Goal: Task Accomplishment & Management: Use online tool/utility

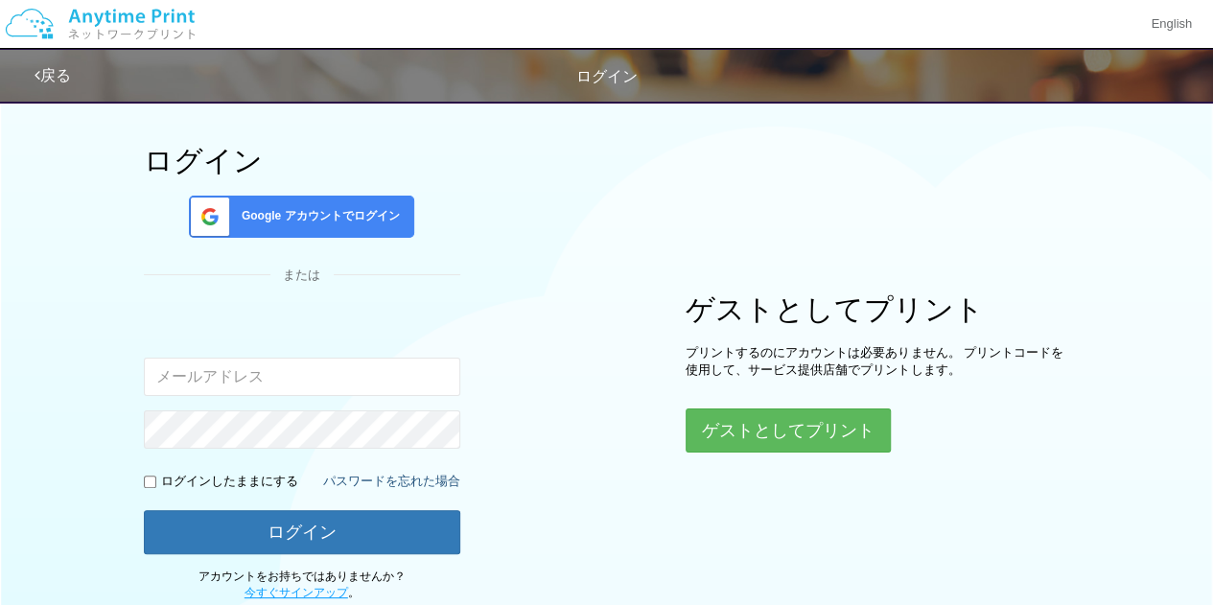
scroll to position [96, 0]
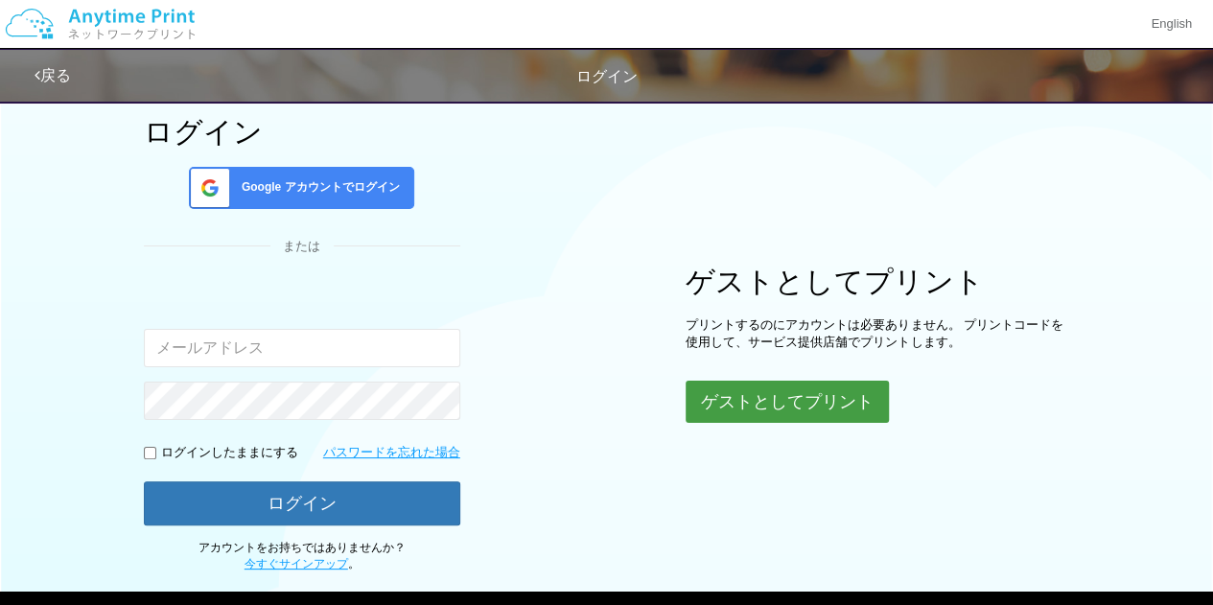
click at [729, 402] on button "ゲストとしてプリント" at bounding box center [787, 402] width 203 height 42
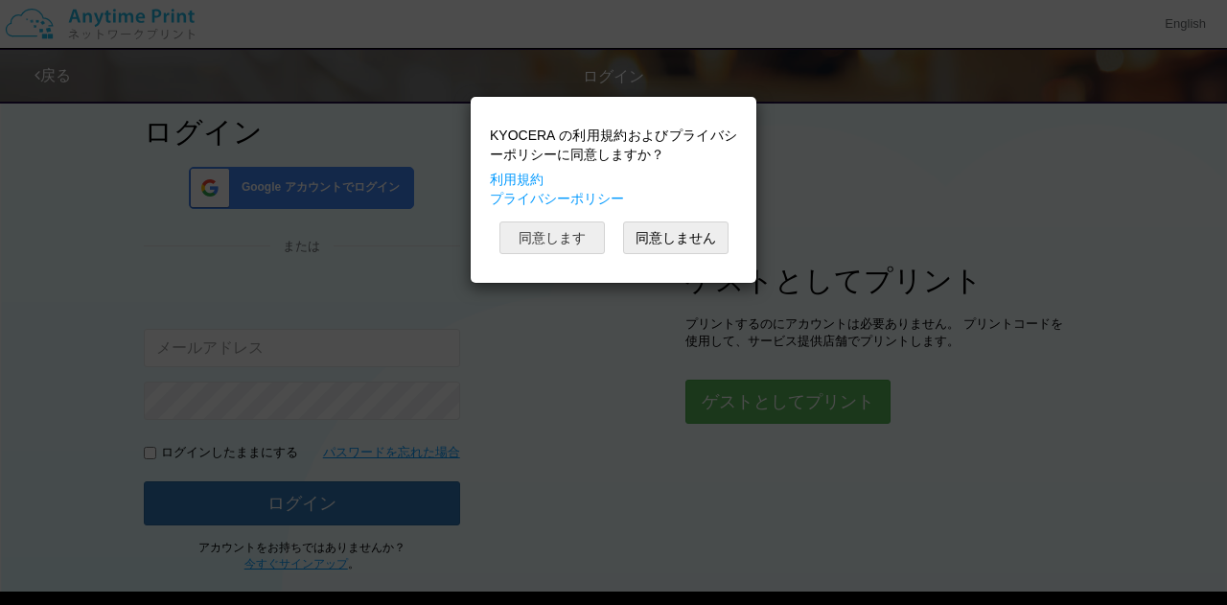
click at [560, 233] on button "同意します" at bounding box center [552, 238] width 105 height 33
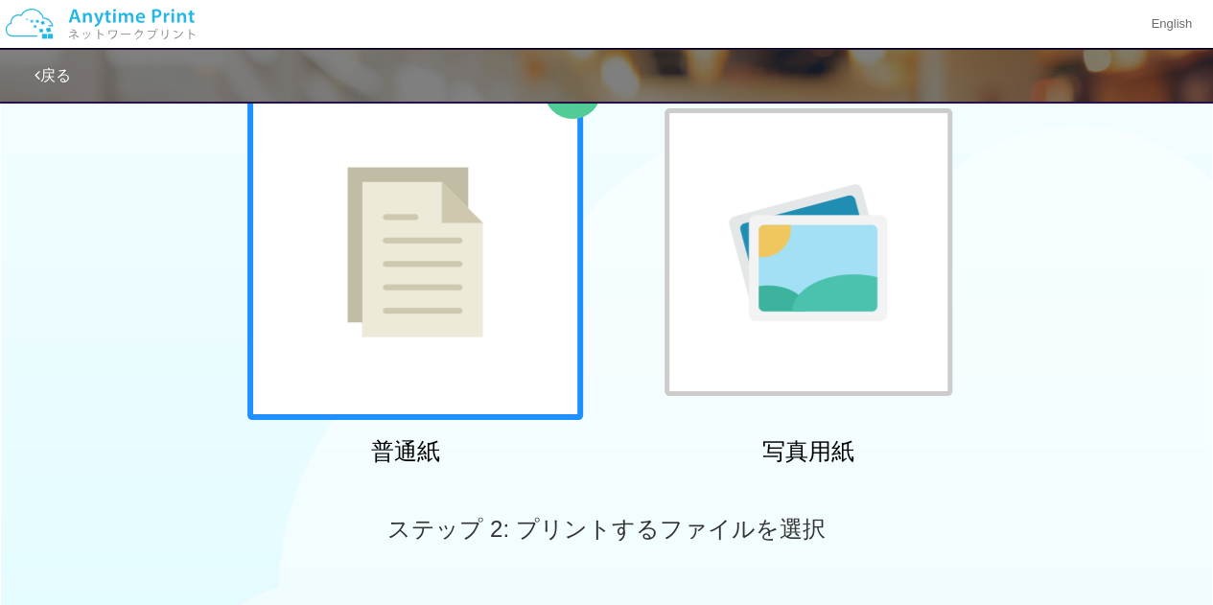
scroll to position [96, 0]
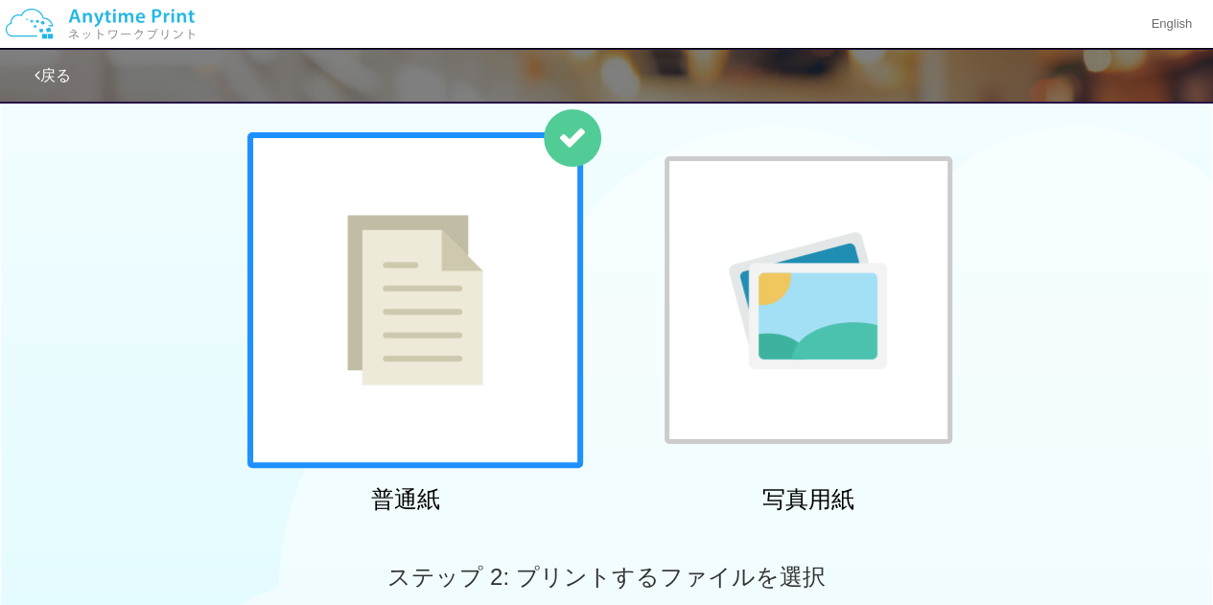
click at [475, 315] on div at bounding box center [415, 300] width 336 height 336
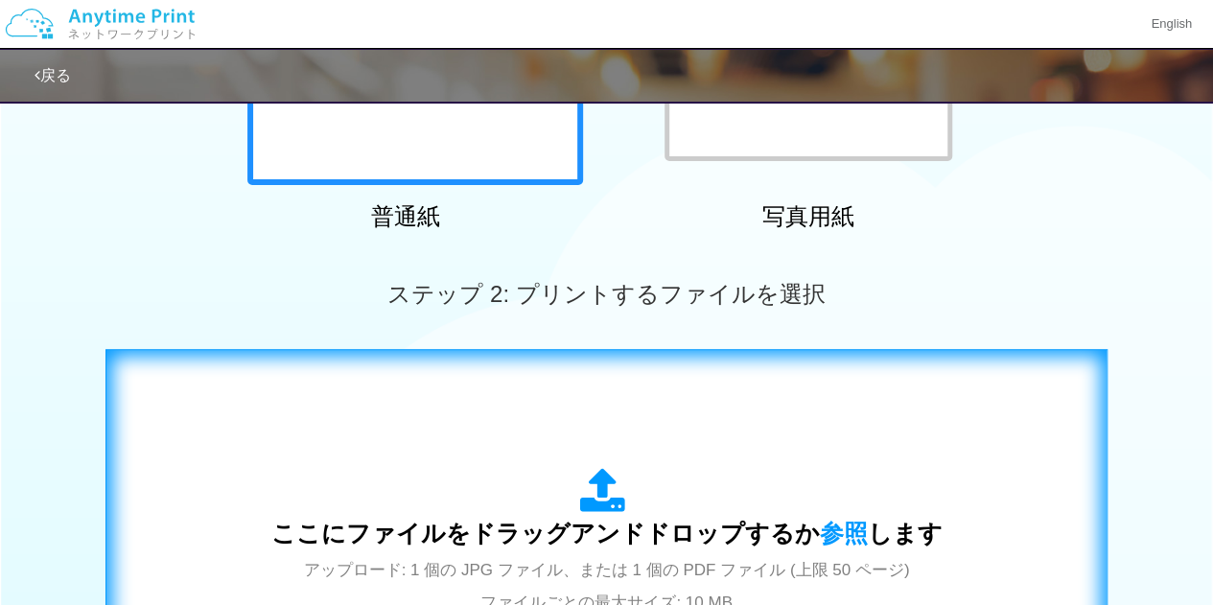
scroll to position [575, 0]
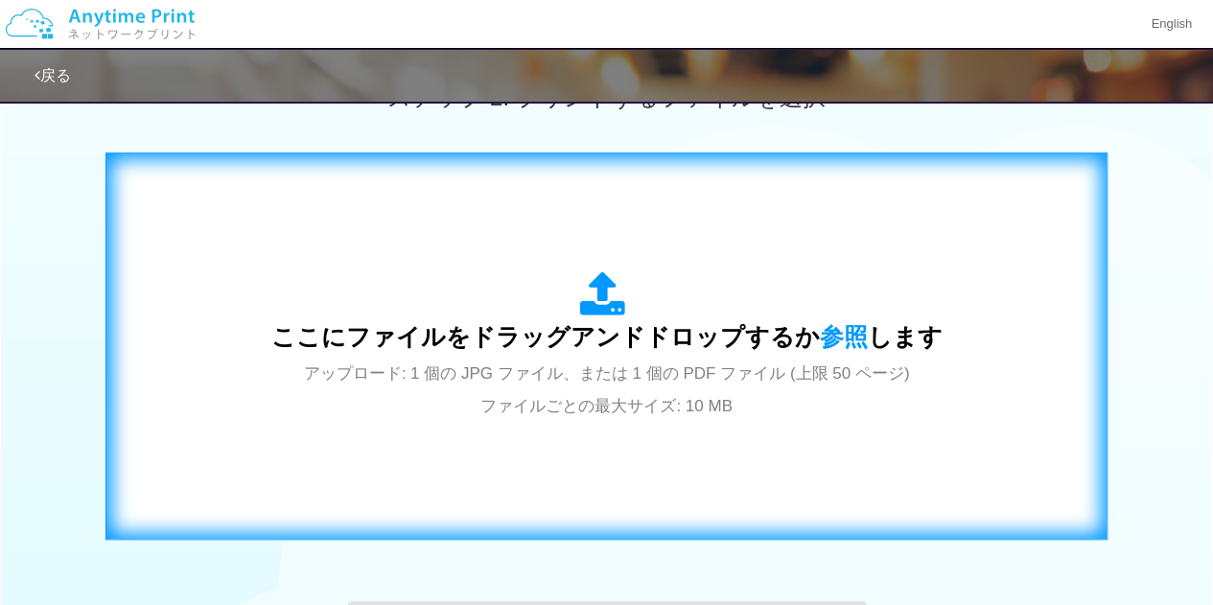
click at [606, 302] on icon at bounding box center [607, 295] width 54 height 48
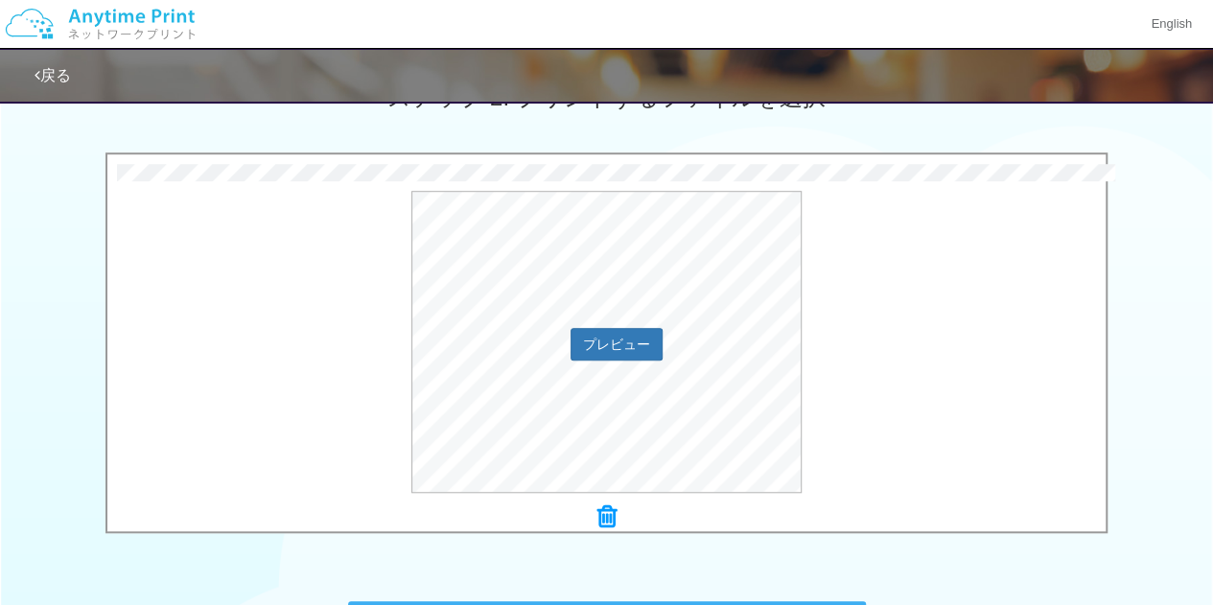
click at [896, 345] on div "プレビュー" at bounding box center [606, 342] width 998 height 302
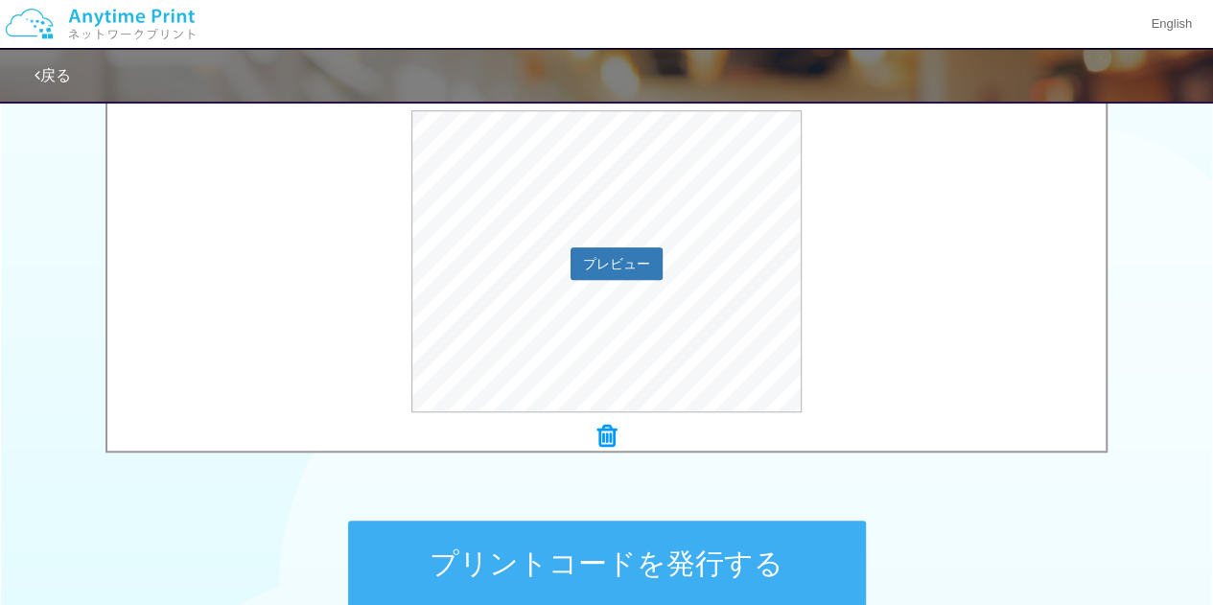
scroll to position [767, 0]
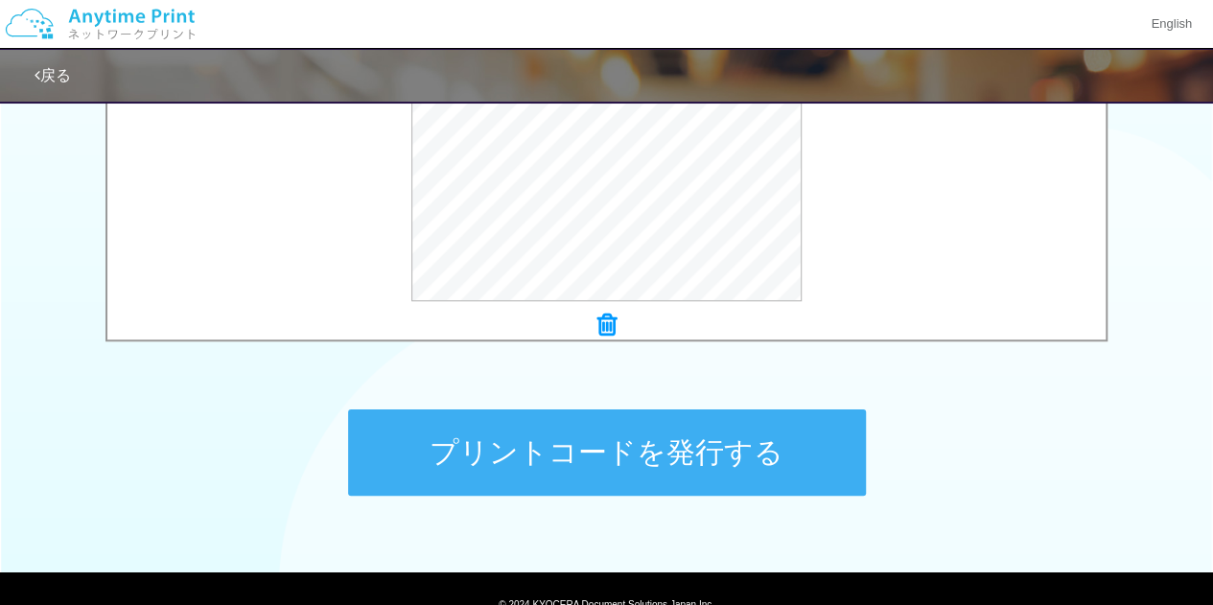
click at [737, 461] on button "プリントコードを発行する" at bounding box center [607, 452] width 518 height 86
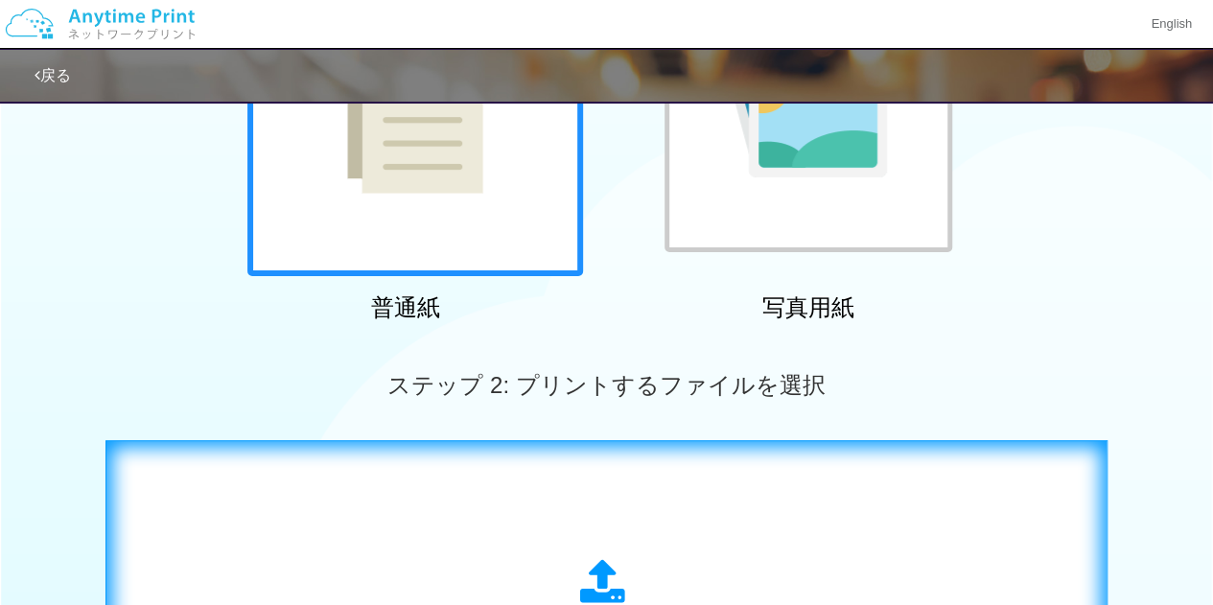
scroll to position [479, 0]
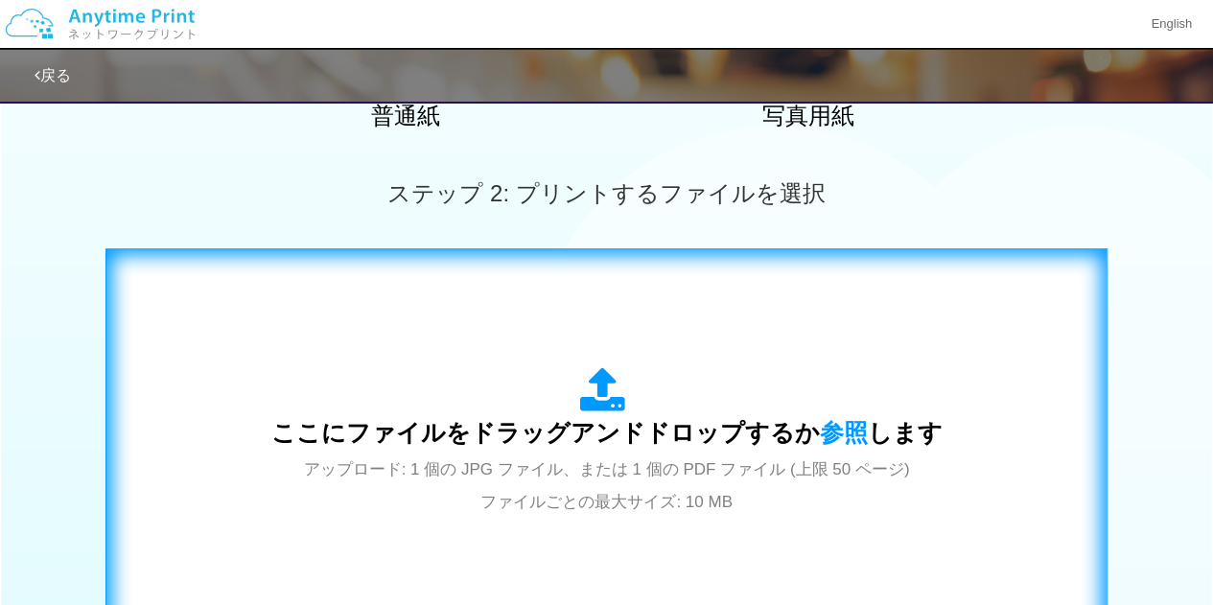
click at [642, 444] on span "ここにファイルをドラッグアンドドロップするか 参照 します" at bounding box center [606, 432] width 671 height 27
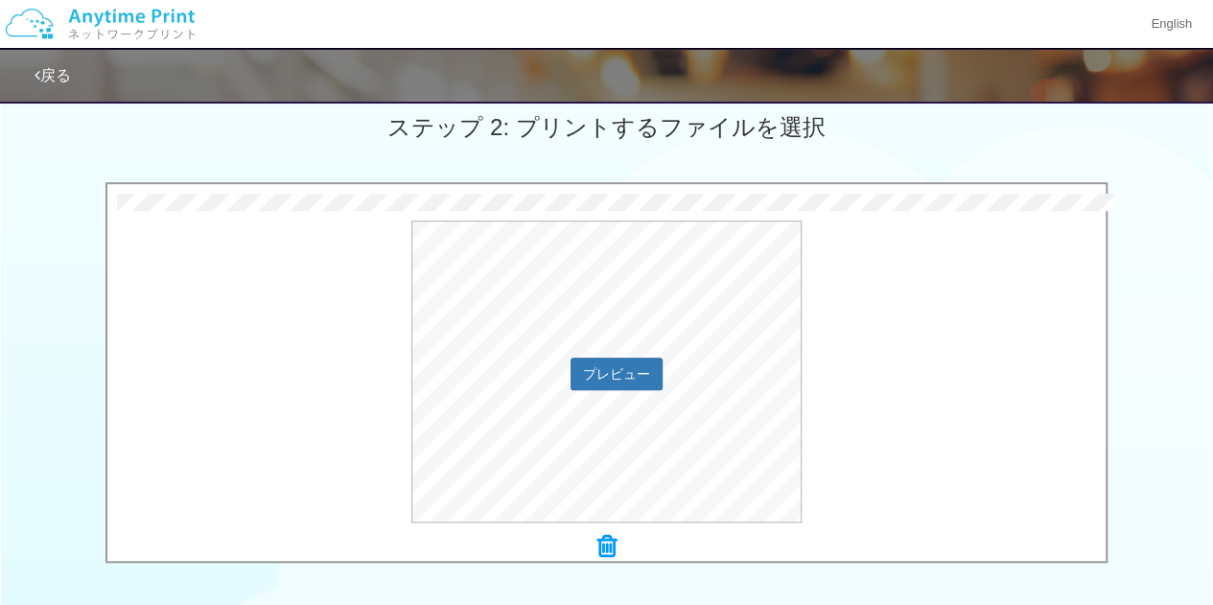
scroll to position [575, 0]
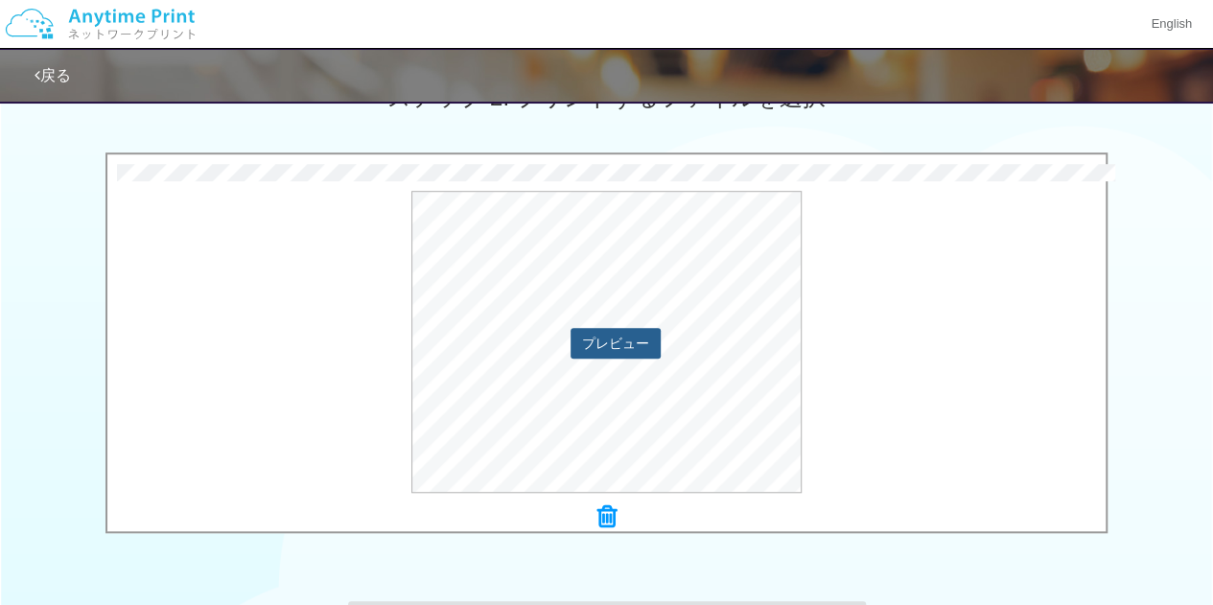
click at [607, 345] on button "プレビュー" at bounding box center [616, 343] width 90 height 31
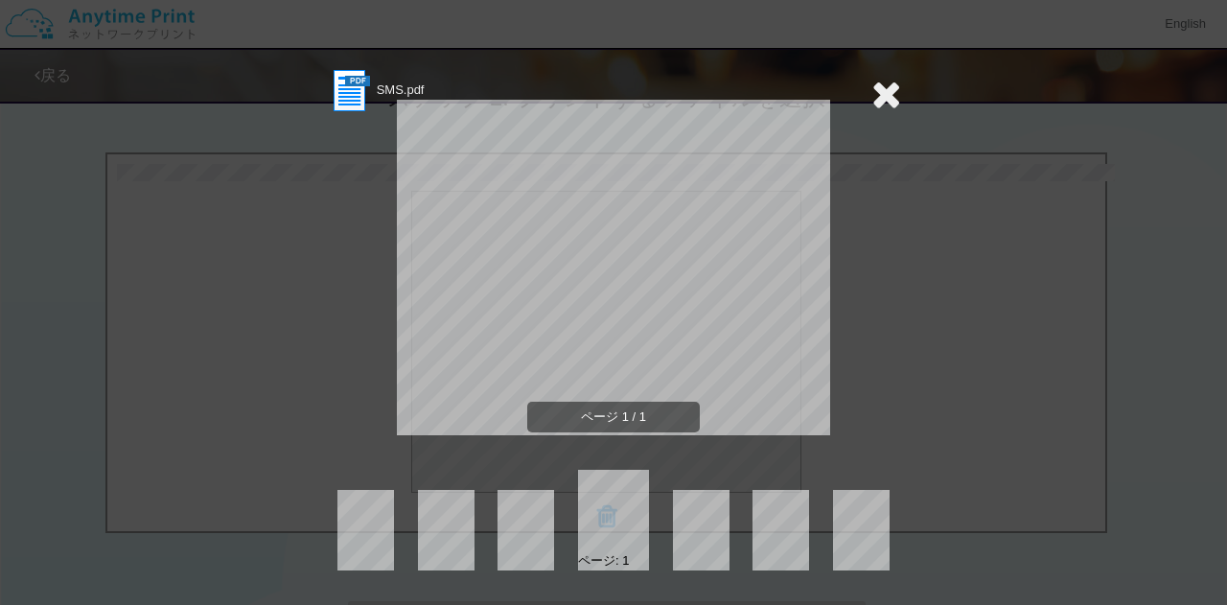
click at [894, 101] on icon at bounding box center [887, 94] width 30 height 38
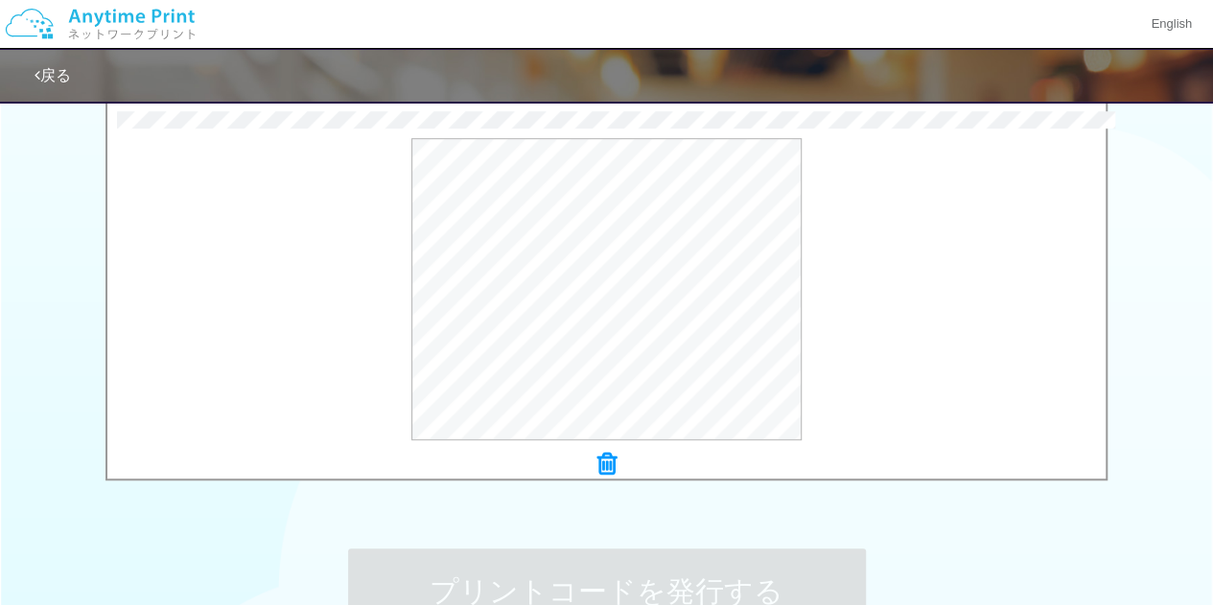
scroll to position [671, 0]
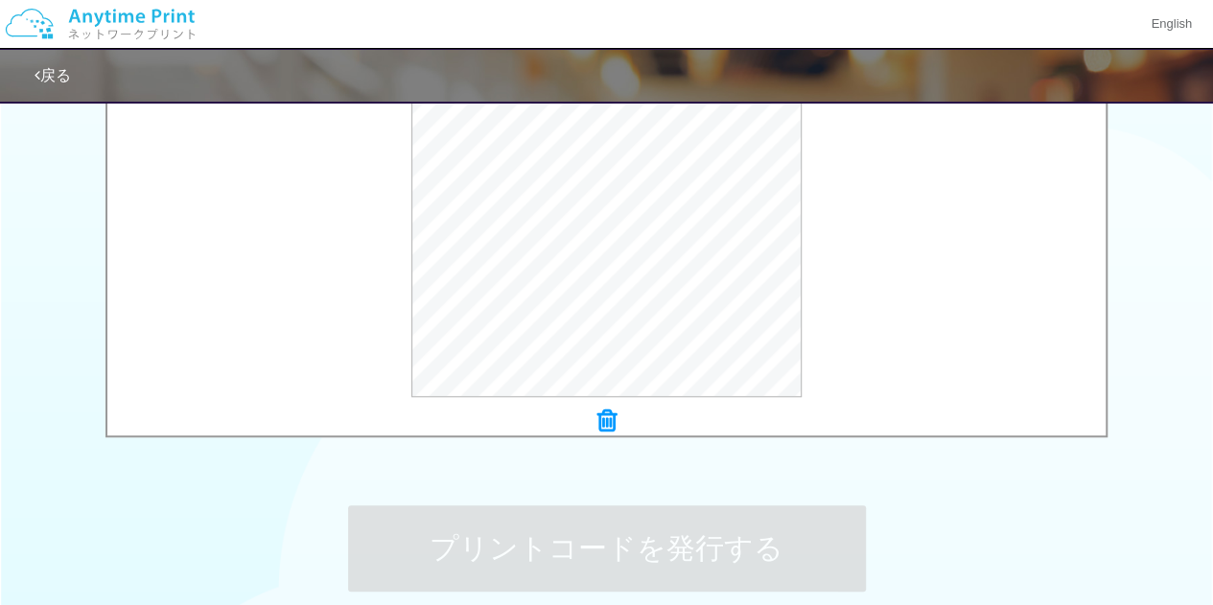
click at [604, 420] on icon at bounding box center [606, 421] width 19 height 25
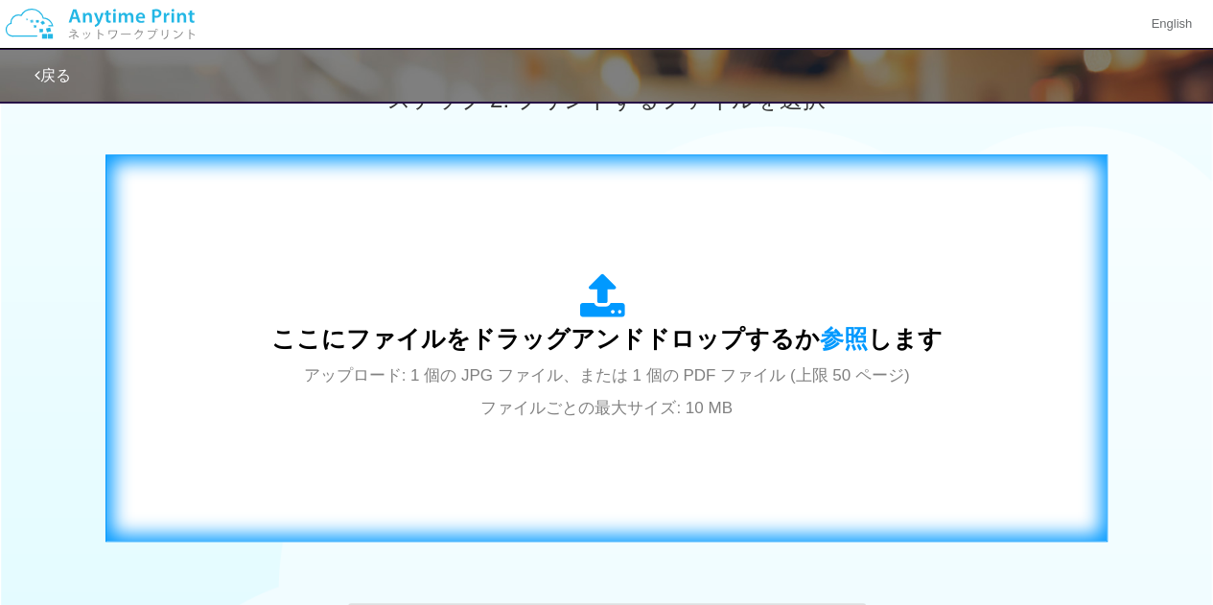
scroll to position [575, 0]
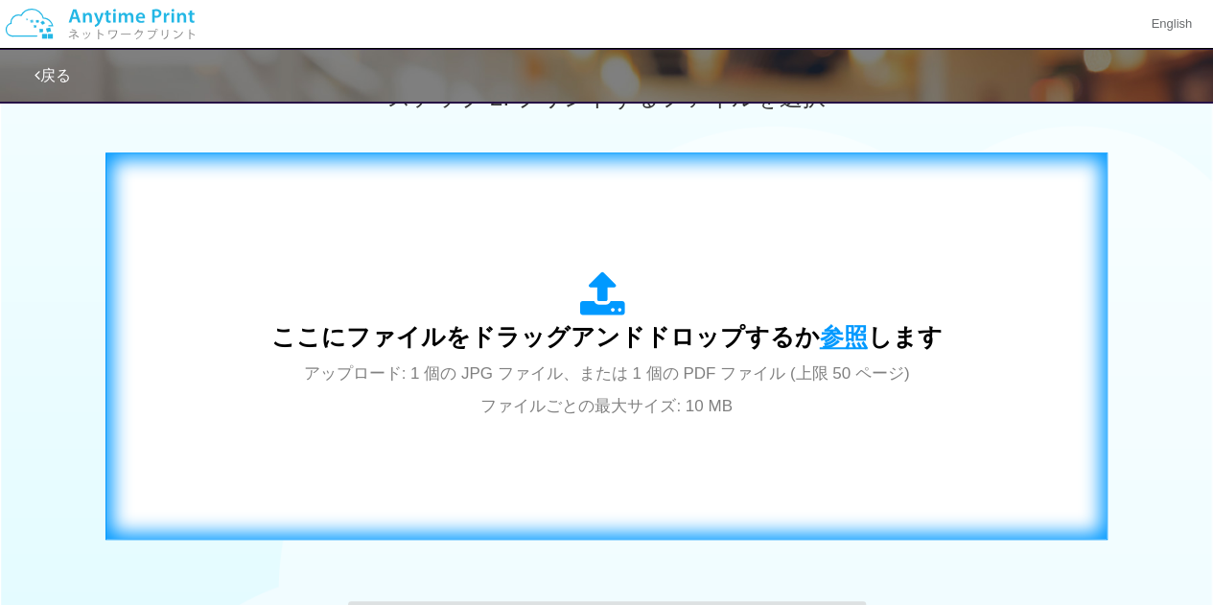
click at [821, 332] on span "参照" at bounding box center [844, 336] width 48 height 27
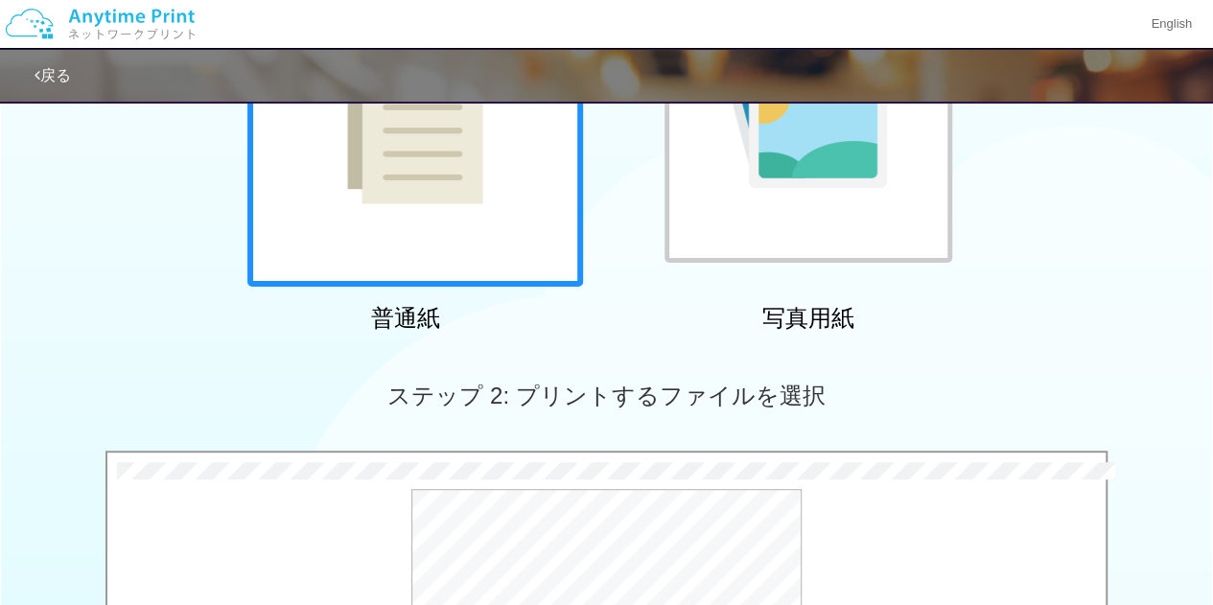
scroll to position [0, 0]
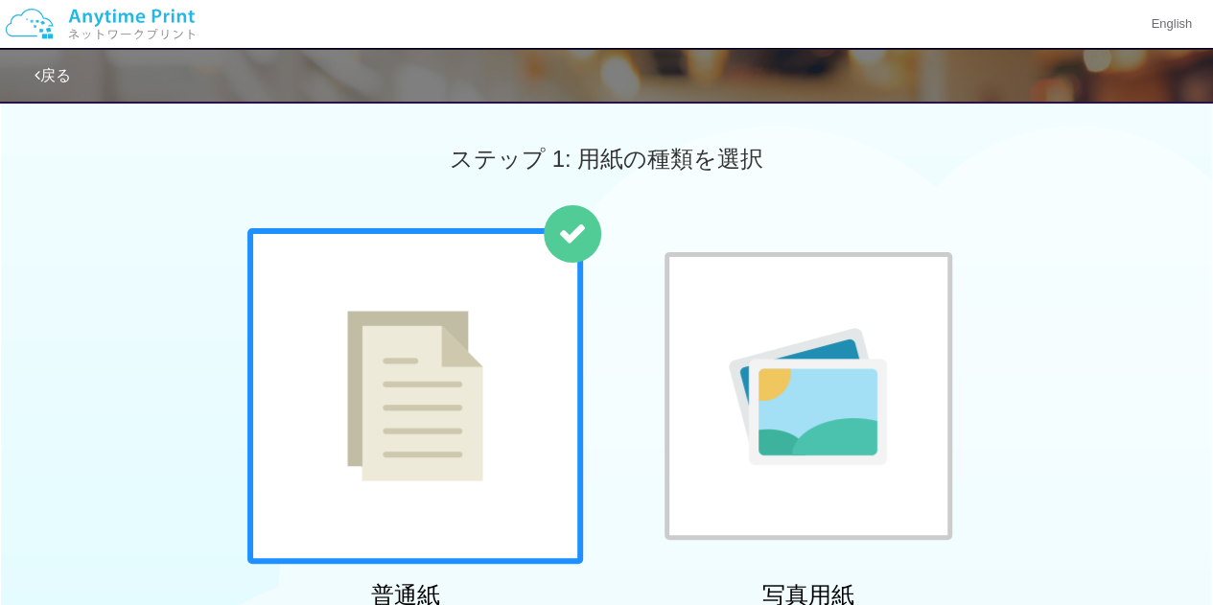
click at [30, 67] on div "戻る" at bounding box center [606, 76] width 1213 height 56
click at [53, 72] on link "戻る" at bounding box center [53, 75] width 36 height 16
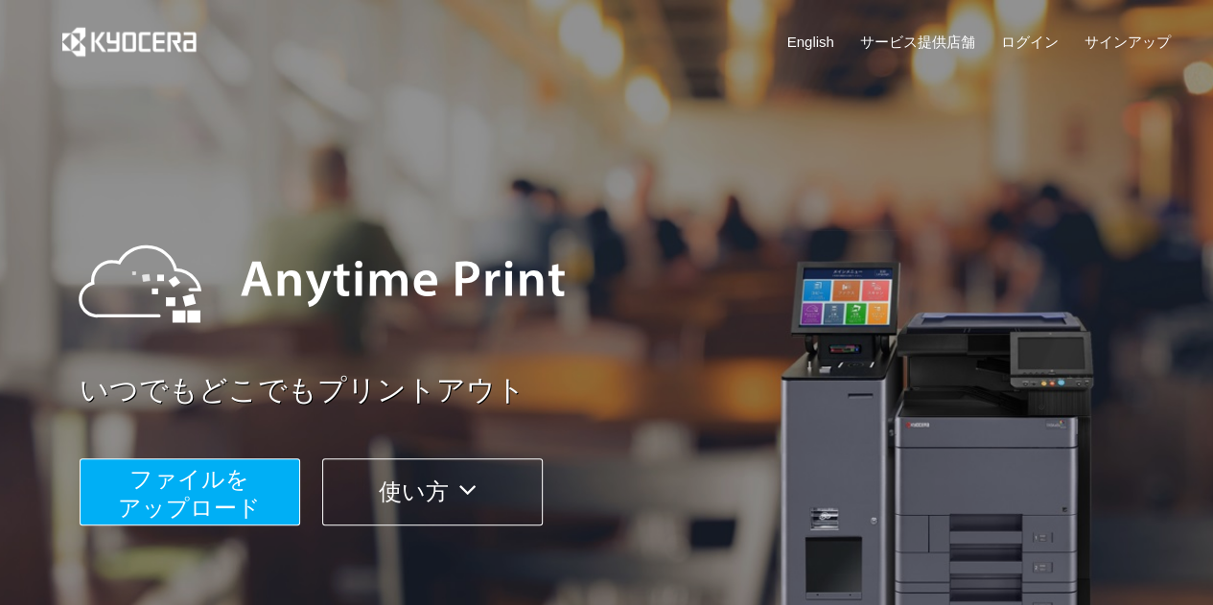
click at [195, 491] on span "ファイルを ​​アップロード" at bounding box center [189, 493] width 143 height 55
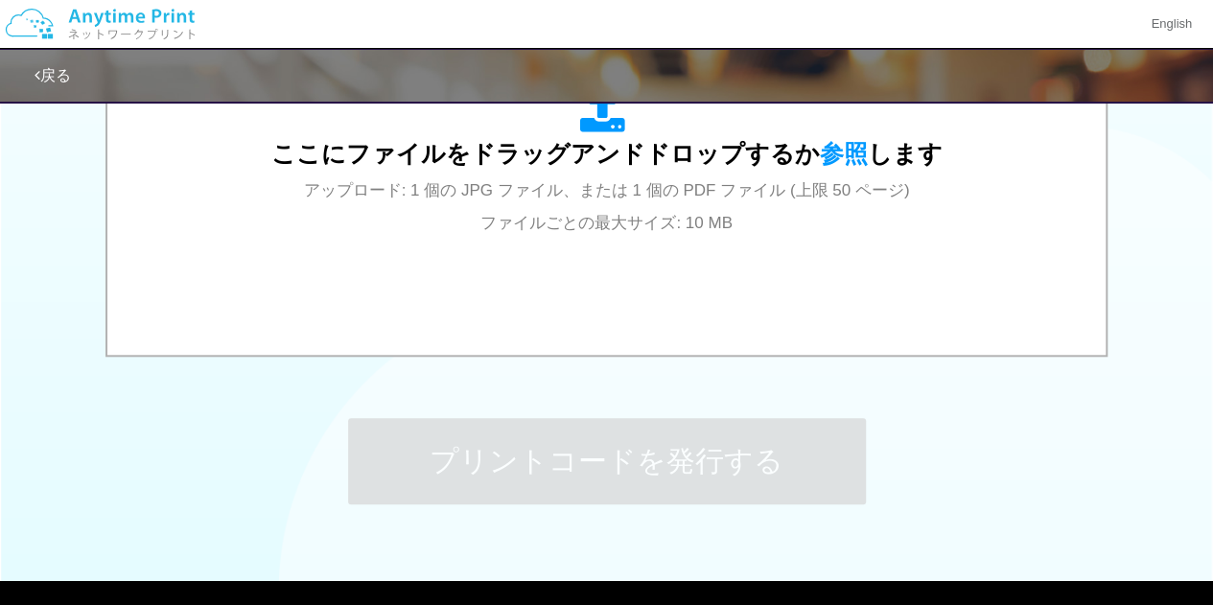
scroll to position [767, 0]
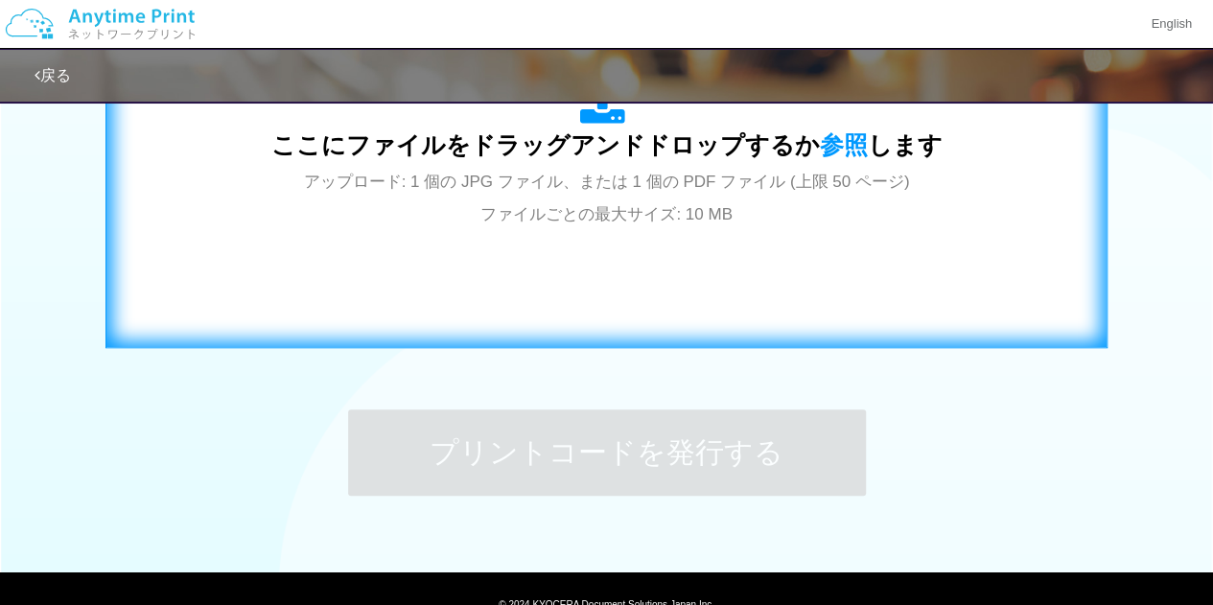
click at [450, 266] on div "ここにファイルをドラッグアンドドロップするか 参照 します アップロード: 1 個の JPG ファイル、または 1 個の PDF ファイル (上限 50 ペー…" at bounding box center [607, 154] width 962 height 347
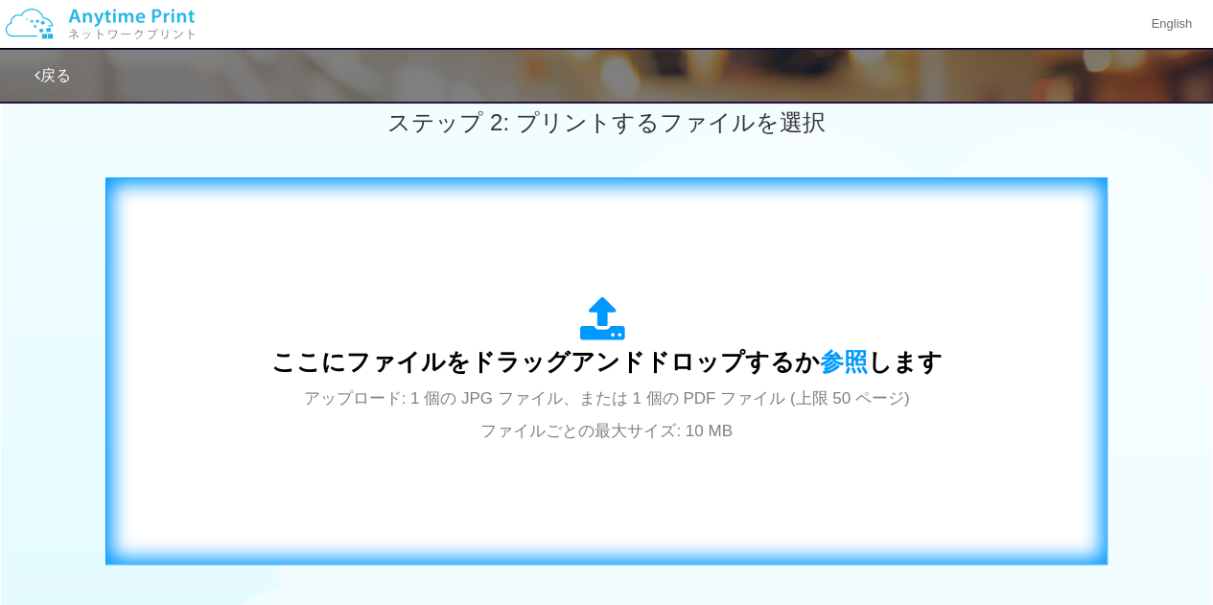
scroll to position [671, 0]
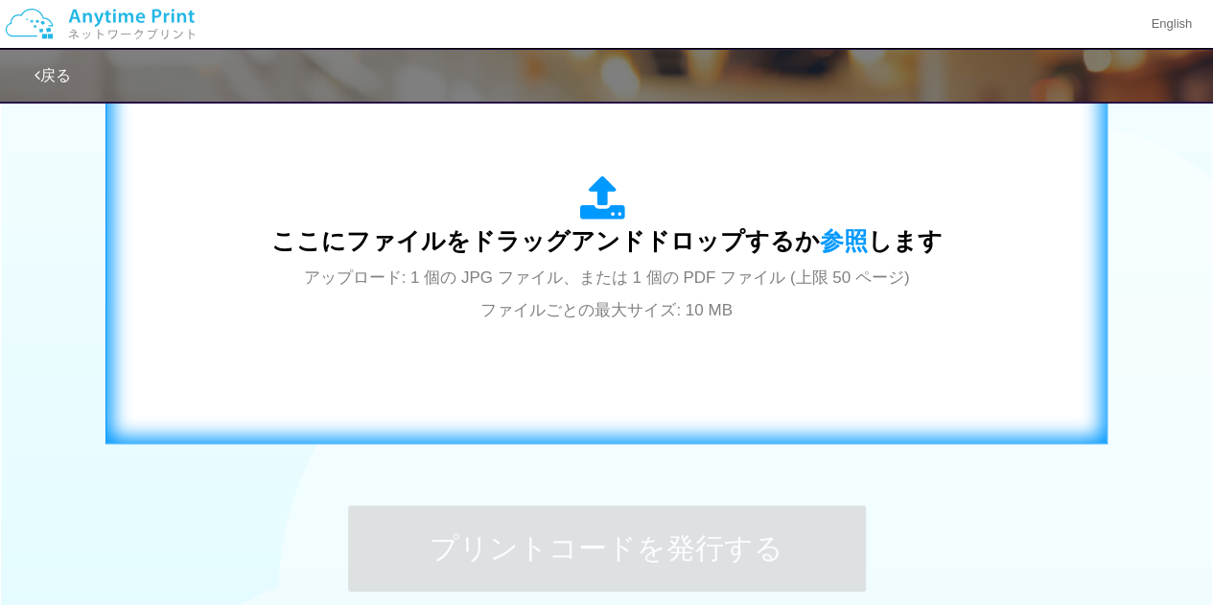
click at [529, 352] on div "ここにファイルをドラッグアンドドロップするか 参照 します アップロード: 1 個の JPG ファイル、または 1 個の PDF ファイル (上限 50 ペー…" at bounding box center [607, 250] width 962 height 347
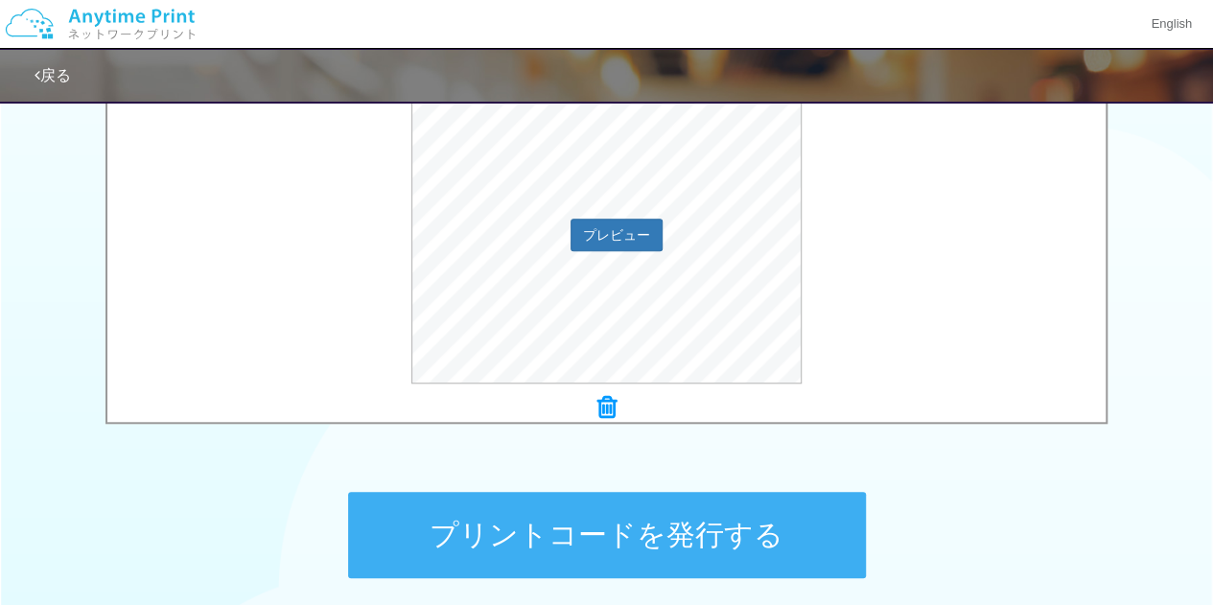
scroll to position [767, 0]
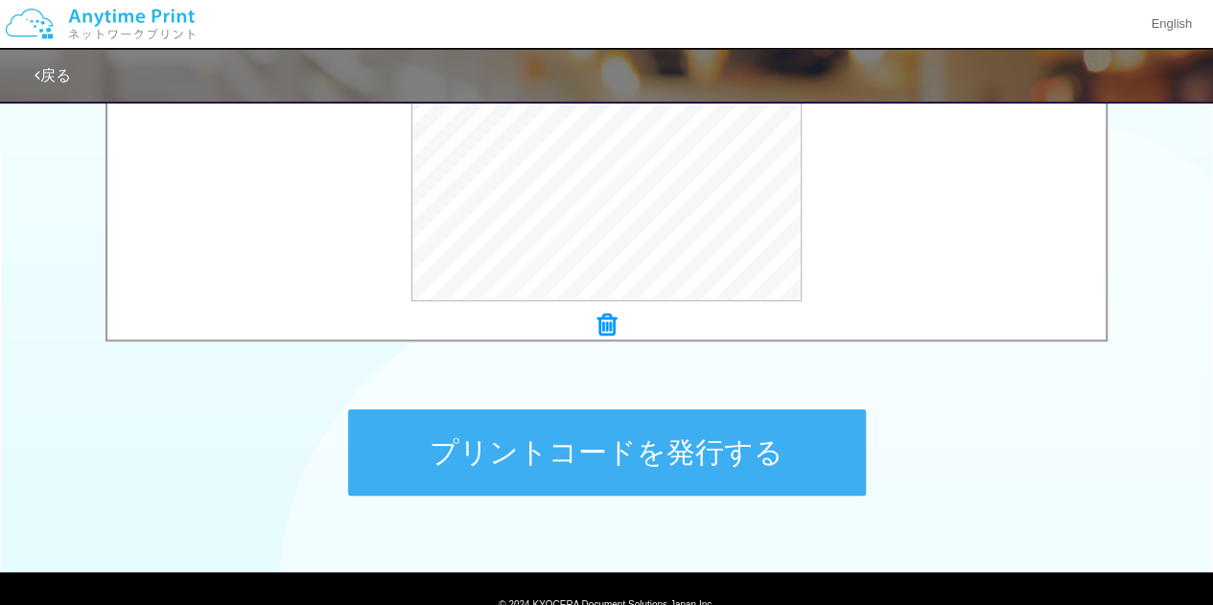
click at [493, 455] on button "プリントコードを発行する" at bounding box center [607, 452] width 518 height 86
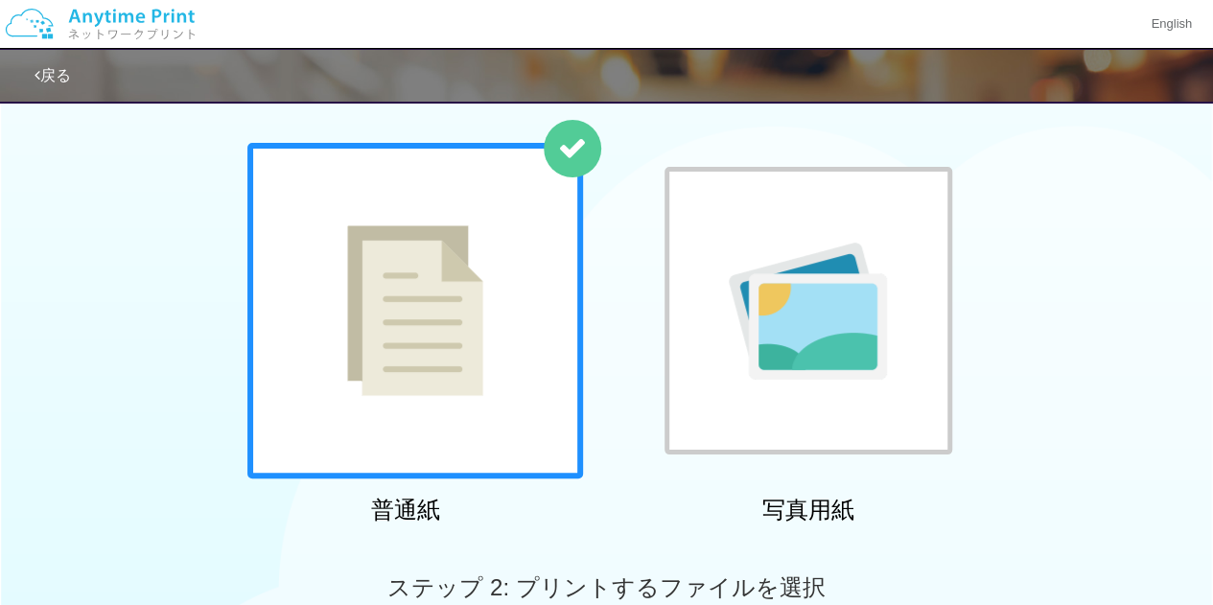
scroll to position [0, 0]
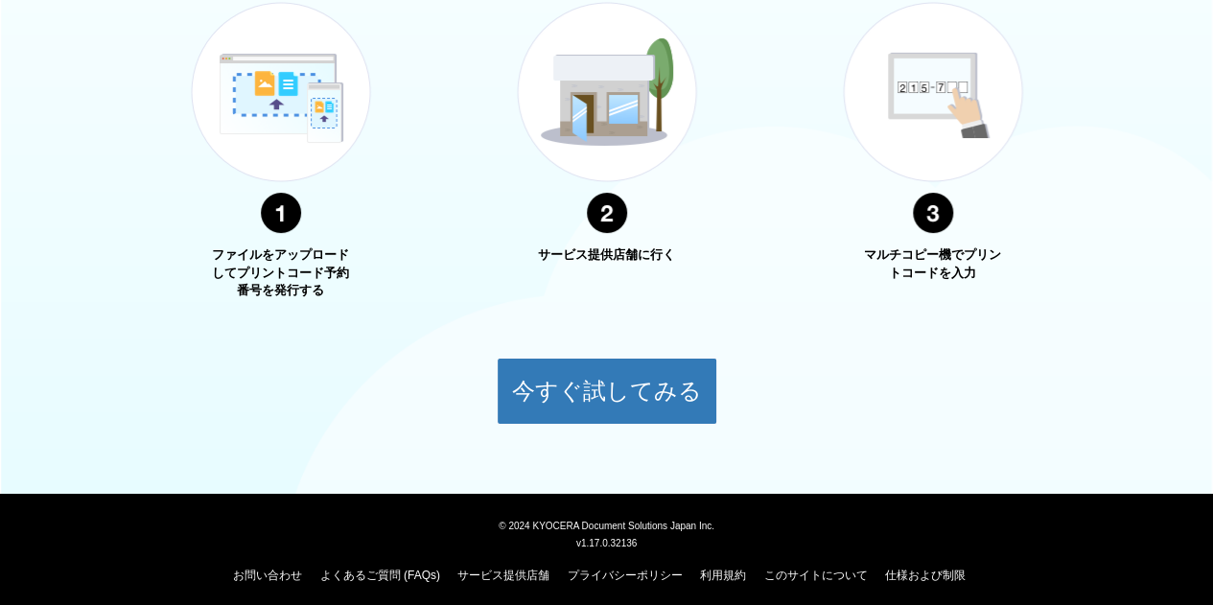
scroll to position [767, 0]
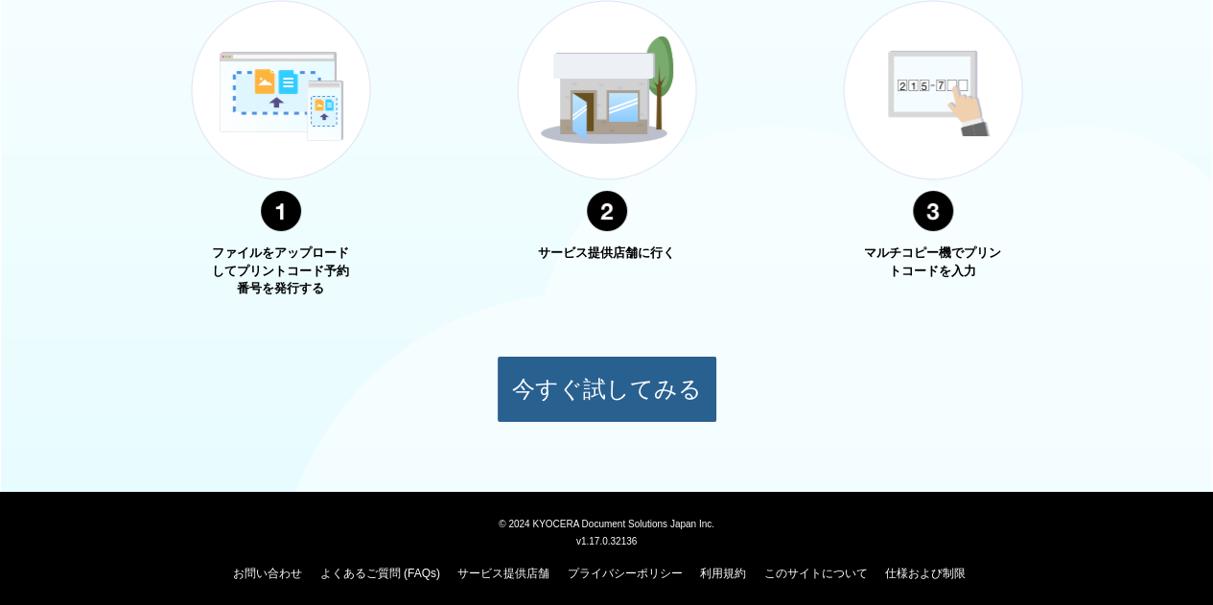
click at [579, 383] on button "今すぐ試してみる" at bounding box center [607, 389] width 221 height 67
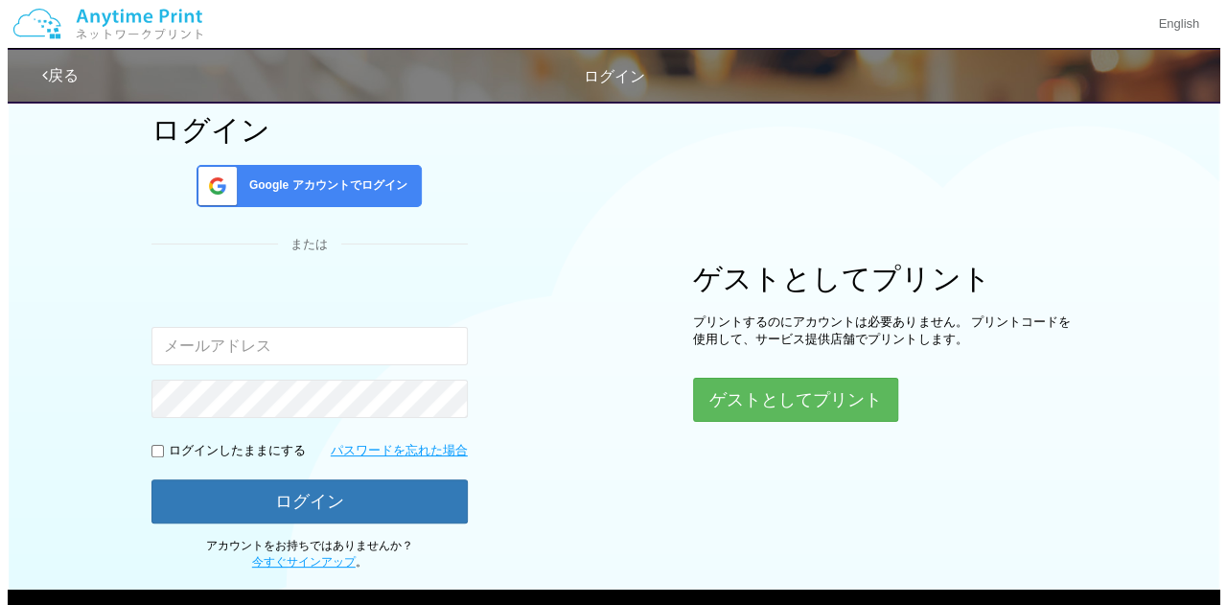
scroll to position [70, 0]
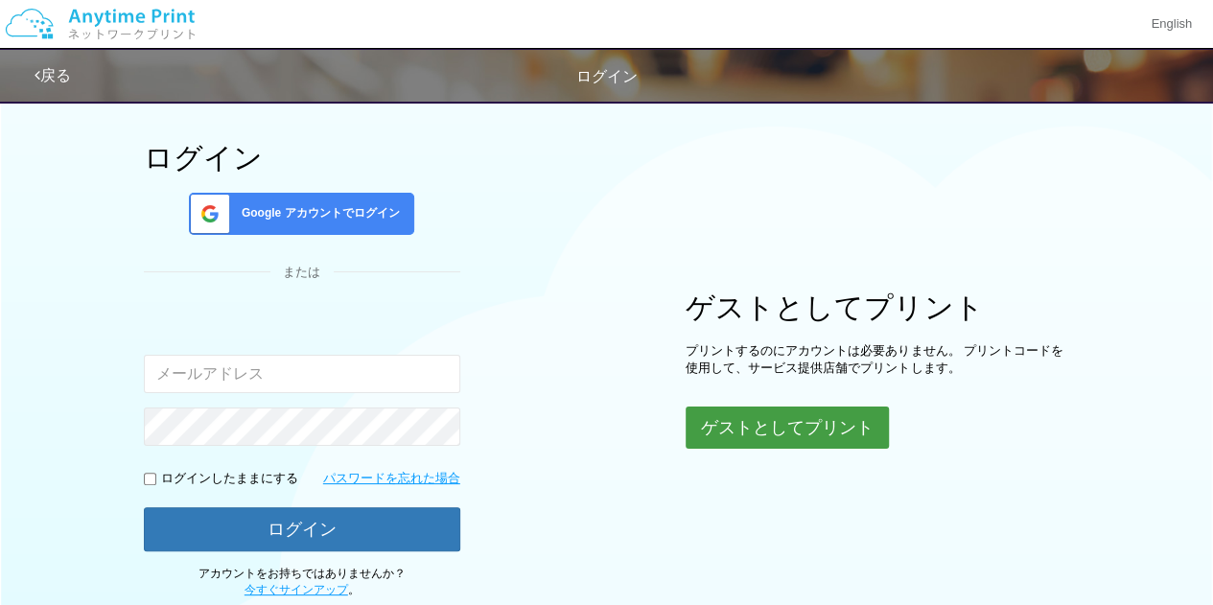
click at [830, 415] on button "ゲストとしてプリント" at bounding box center [787, 428] width 203 height 42
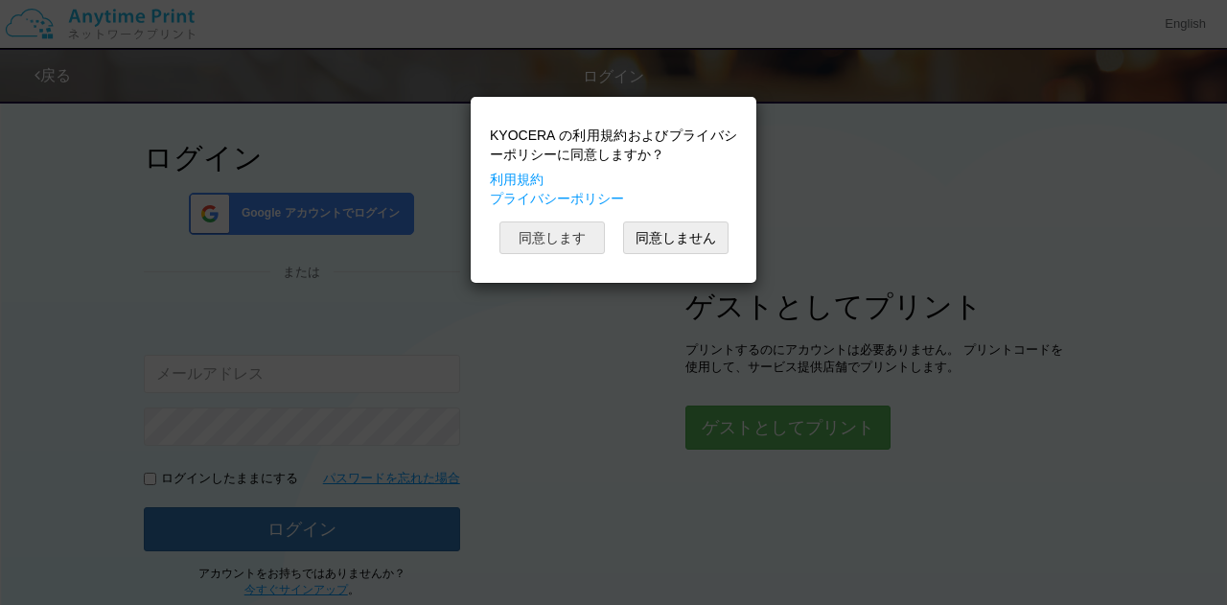
click at [590, 246] on button "同意します" at bounding box center [552, 238] width 105 height 33
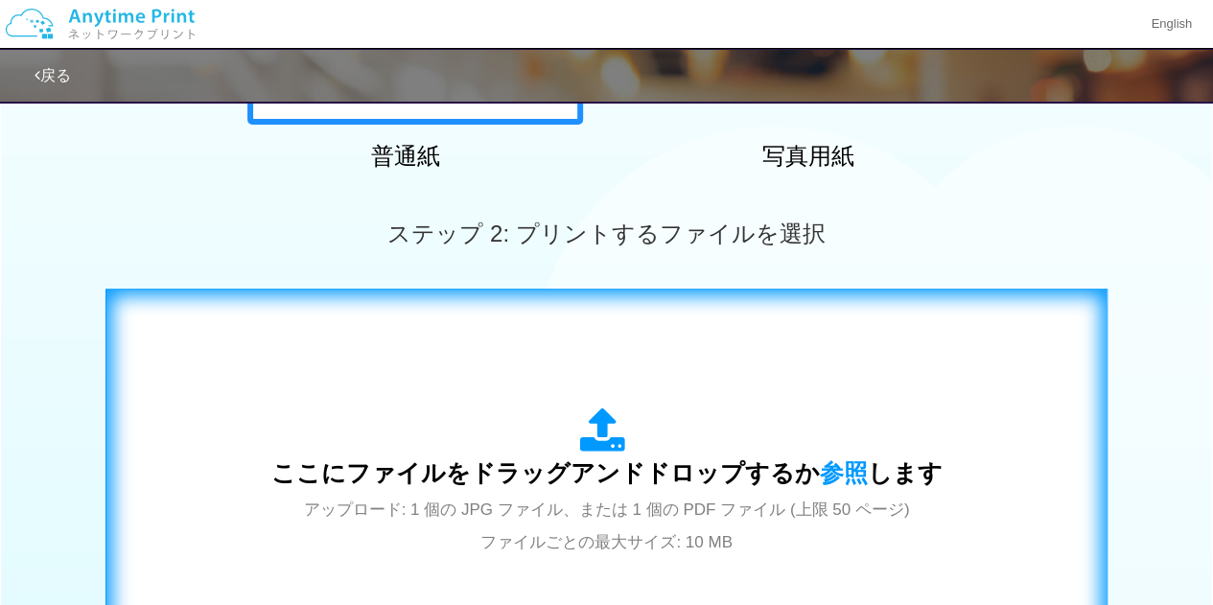
scroll to position [549, 0]
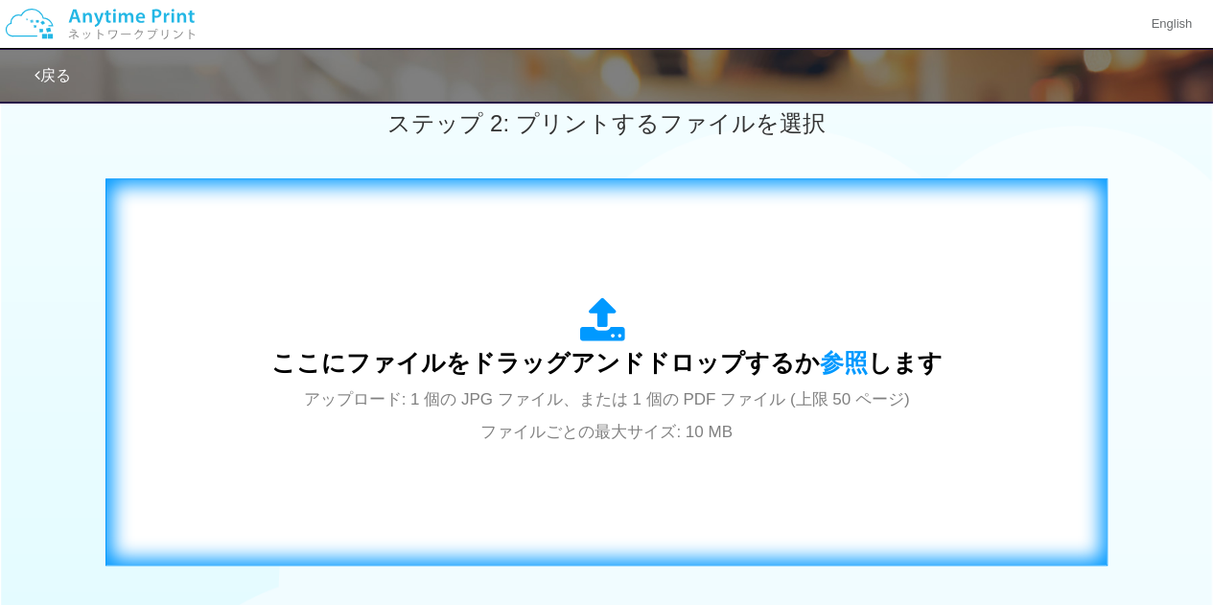
click at [598, 408] on span "アップロード: 1 個の JPG ファイル、または 1 個の PDF ファイル (上限 50 ページ) ファイルごとの最大サイズ: 10 MB" at bounding box center [607, 415] width 606 height 51
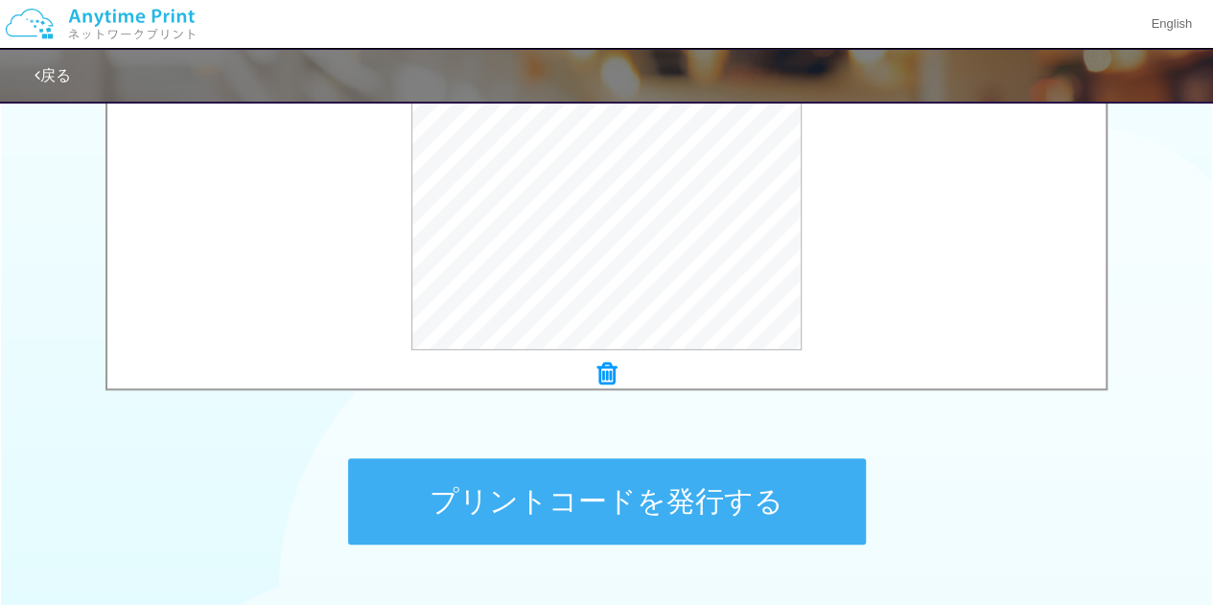
scroll to position [741, 0]
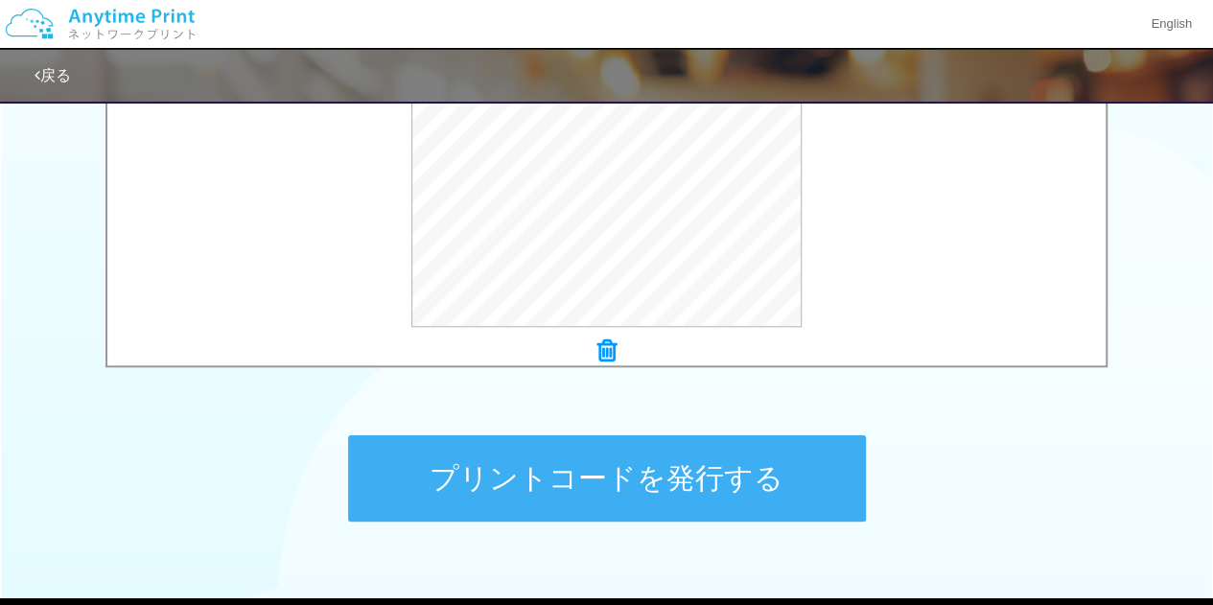
click at [680, 486] on button "プリントコードを発行する" at bounding box center [607, 478] width 518 height 86
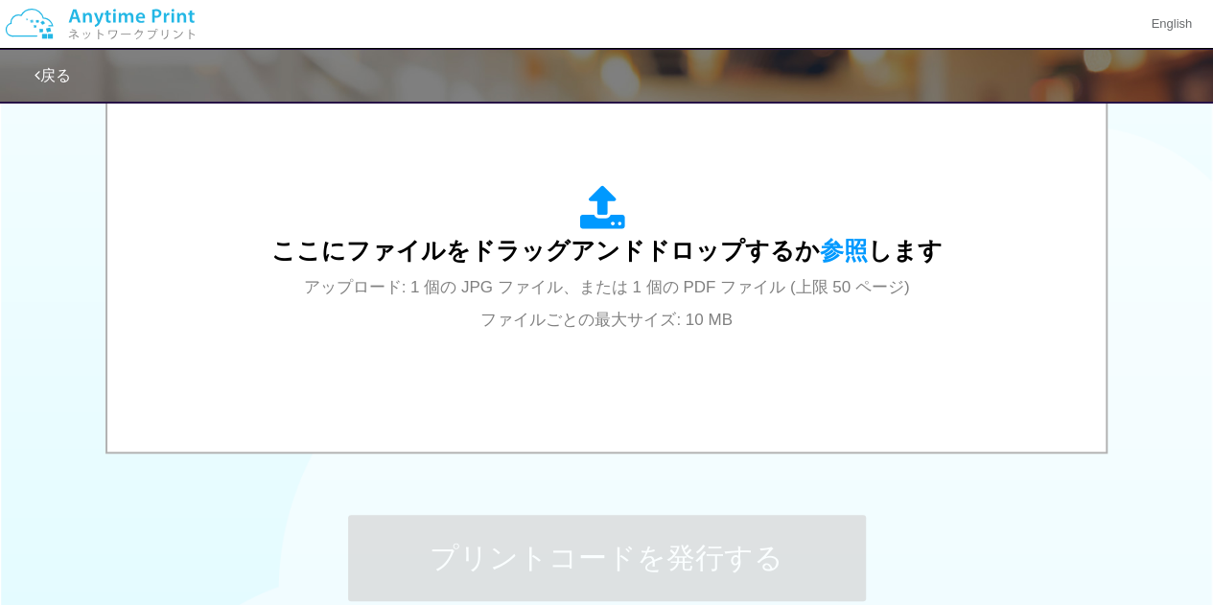
scroll to position [469, 0]
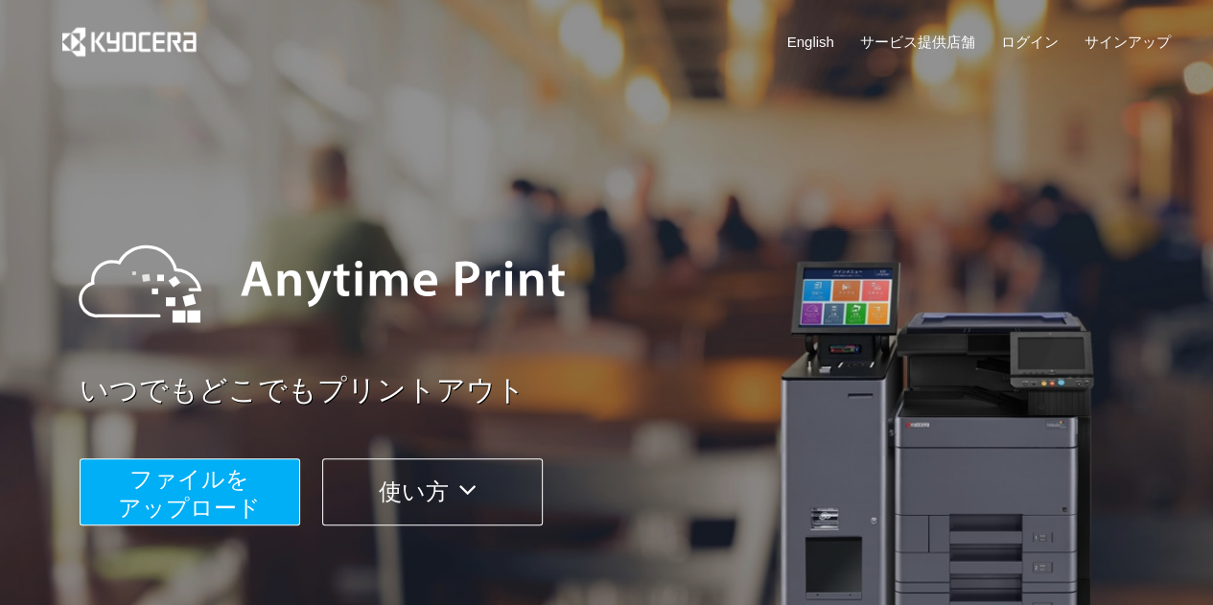
click at [251, 477] on button "ファイルを ​​アップロード" at bounding box center [190, 491] width 221 height 67
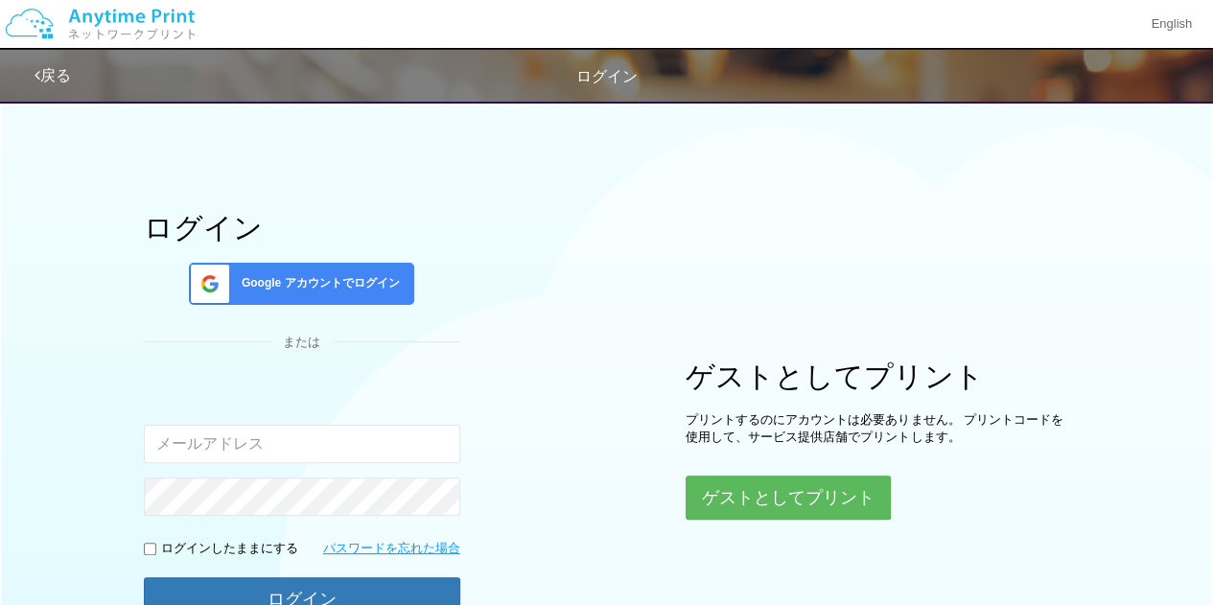
click at [322, 285] on span "Google アカウントでログイン" at bounding box center [317, 283] width 166 height 16
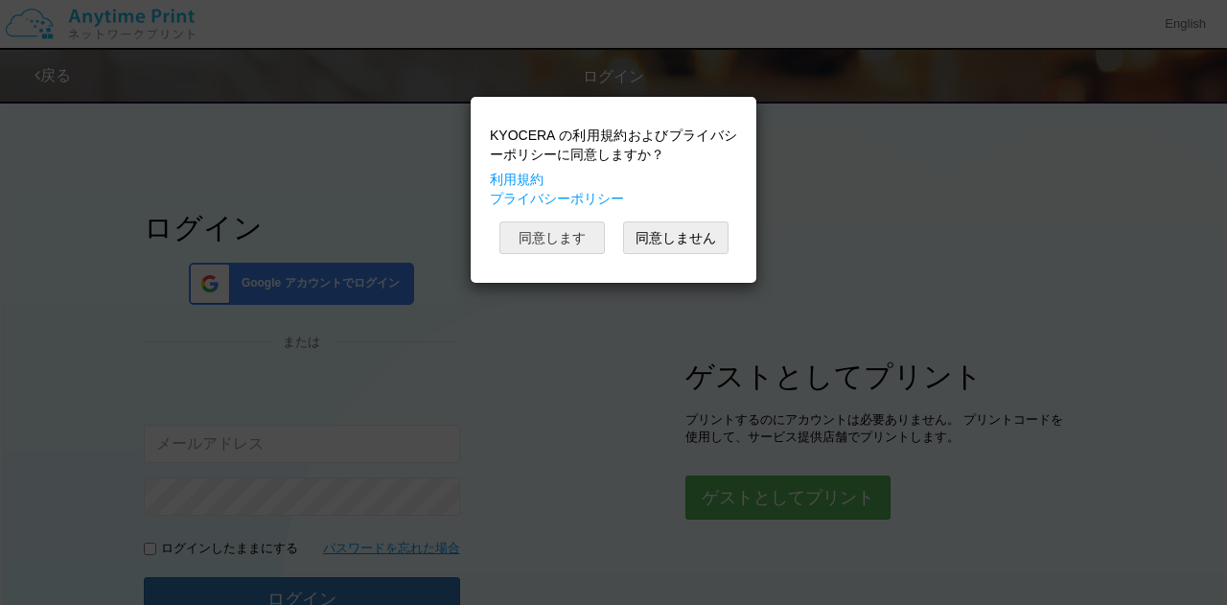
click at [565, 232] on button "同意します" at bounding box center [552, 238] width 105 height 33
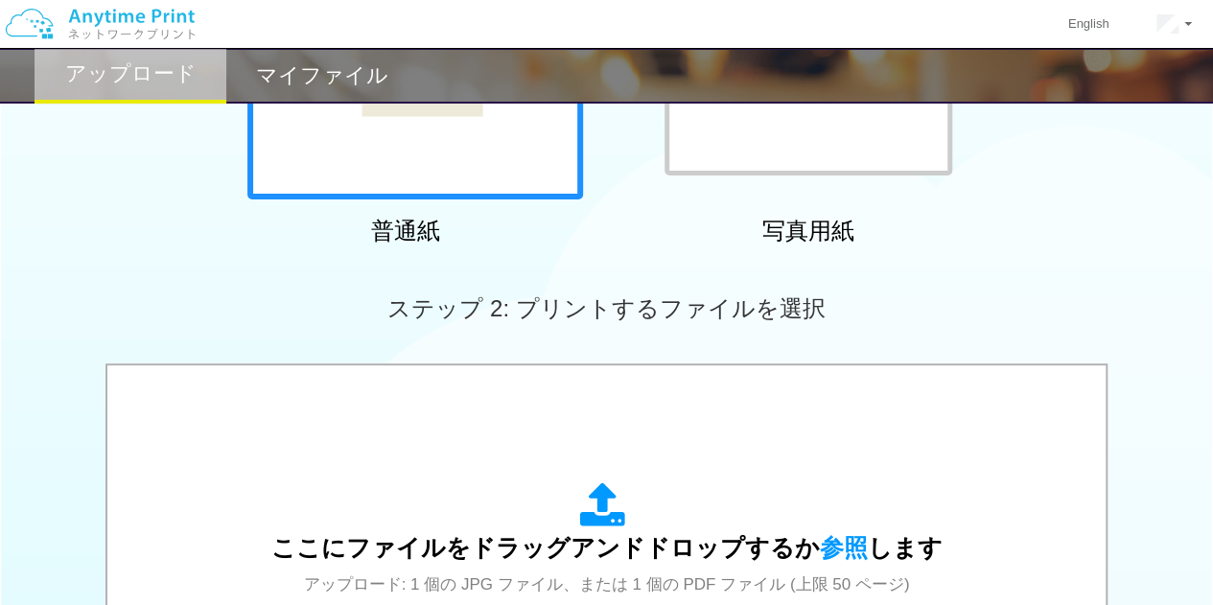
scroll to position [384, 0]
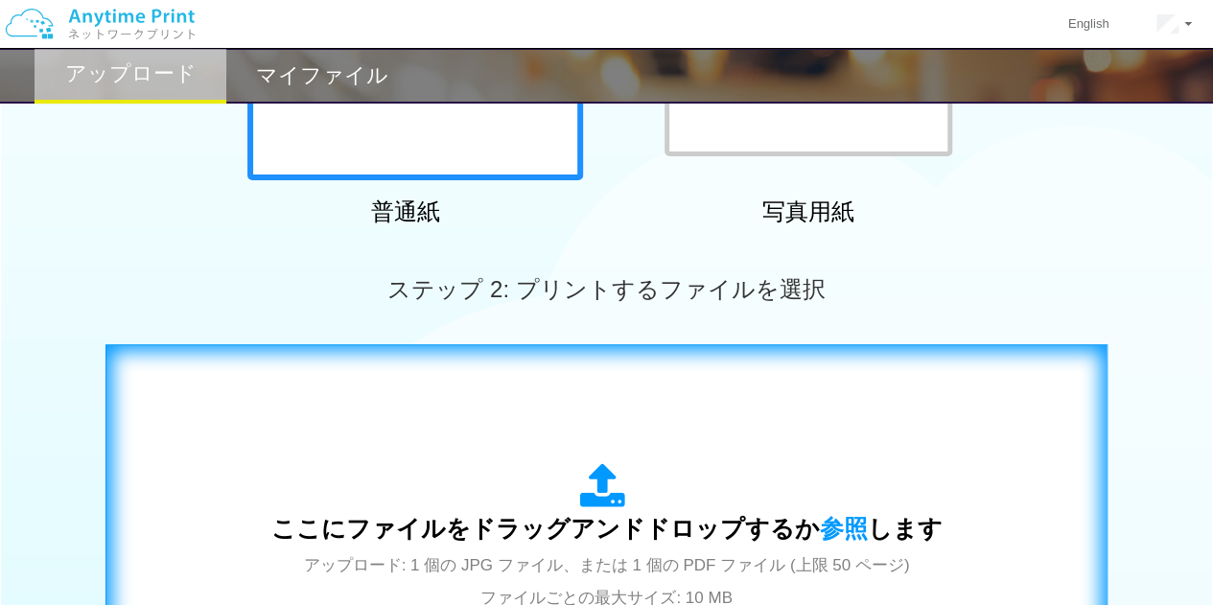
click at [612, 481] on icon at bounding box center [607, 487] width 54 height 48
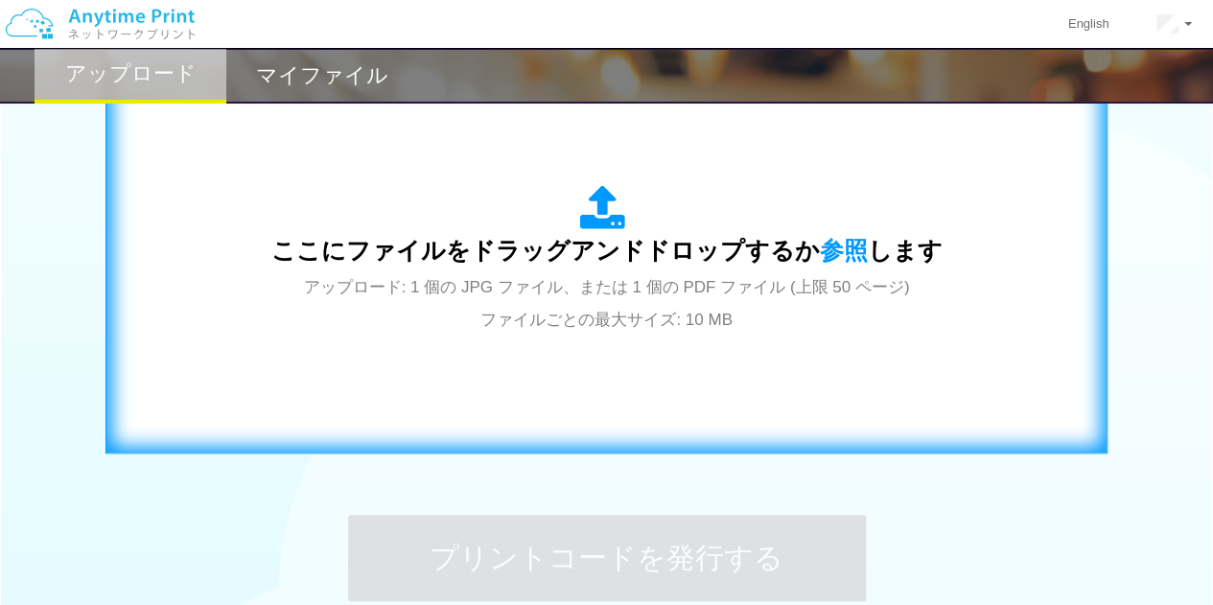
scroll to position [671, 0]
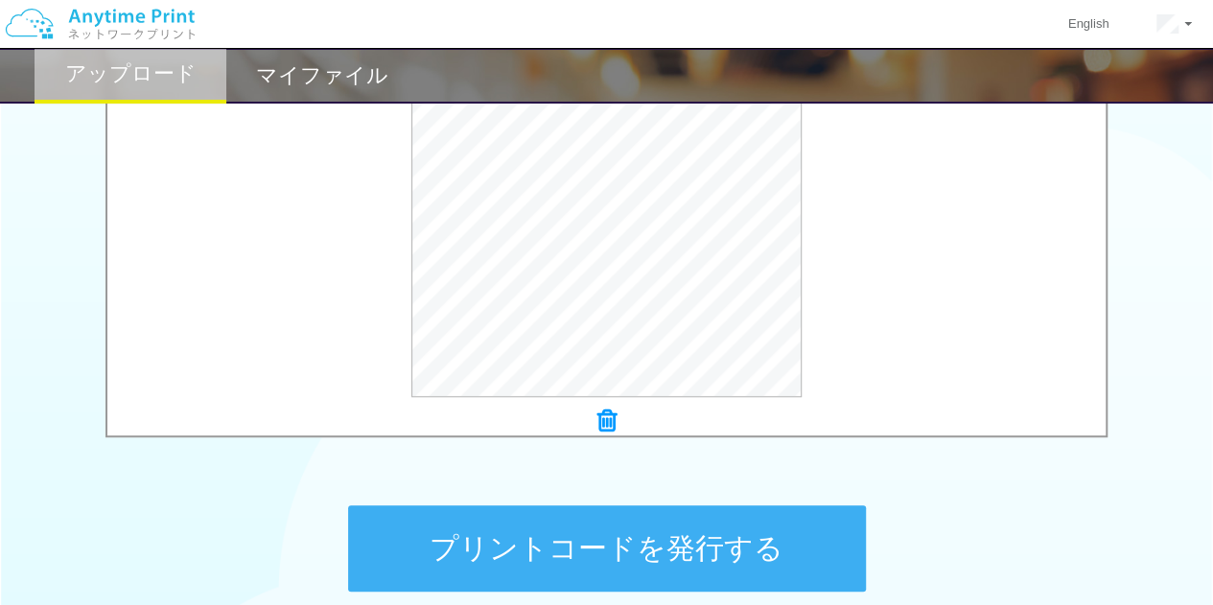
click at [598, 559] on button "プリントコードを発行する" at bounding box center [607, 548] width 518 height 86
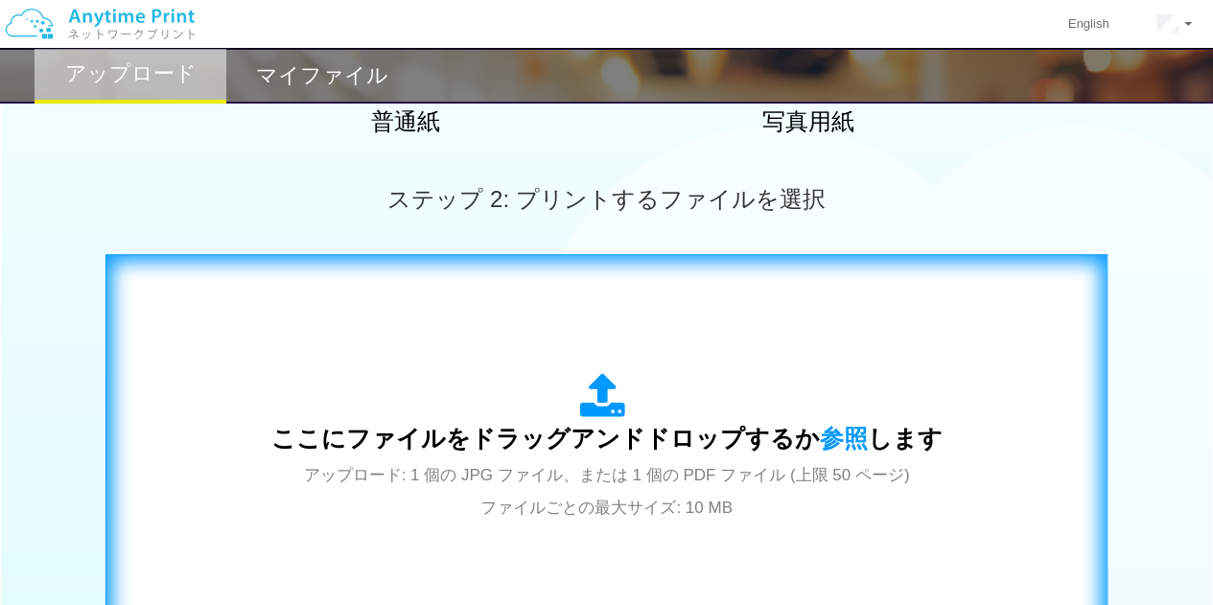
scroll to position [469, 0]
